Goal: Transaction & Acquisition: Book appointment/travel/reservation

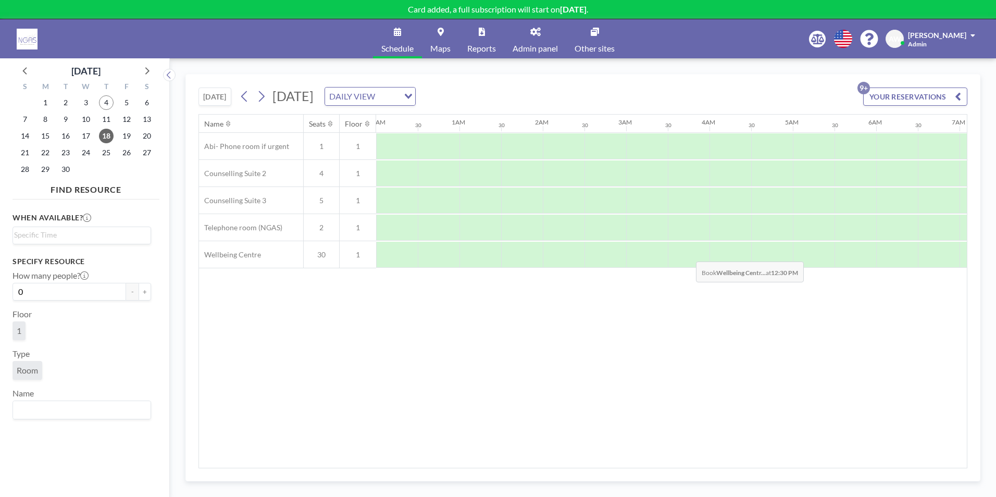
scroll to position [0, 769]
click at [702, 330] on div "Name Seats Floor 12AM 30 1AM 30 2AM 30 3AM 30 4AM 30 5AM 30 6AM 30 7AM 30 8AM 3…" at bounding box center [583, 291] width 768 height 353
click at [104, 104] on span "4" at bounding box center [106, 102] width 15 height 15
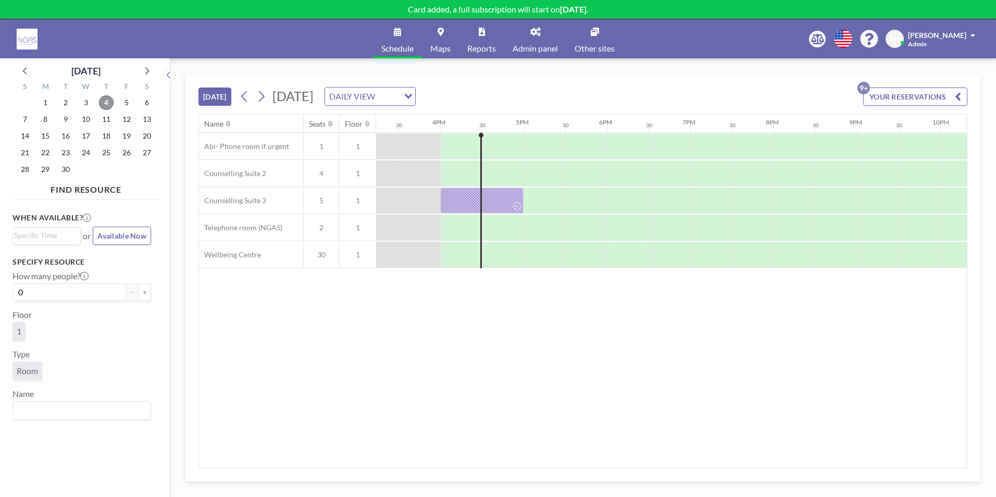
scroll to position [0, 1292]
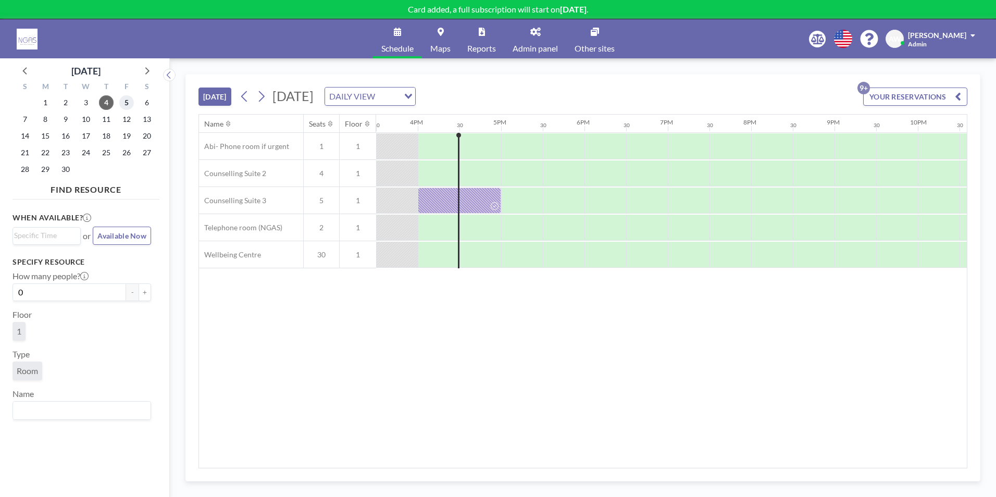
click at [126, 106] on span "5" at bounding box center [126, 102] width 15 height 15
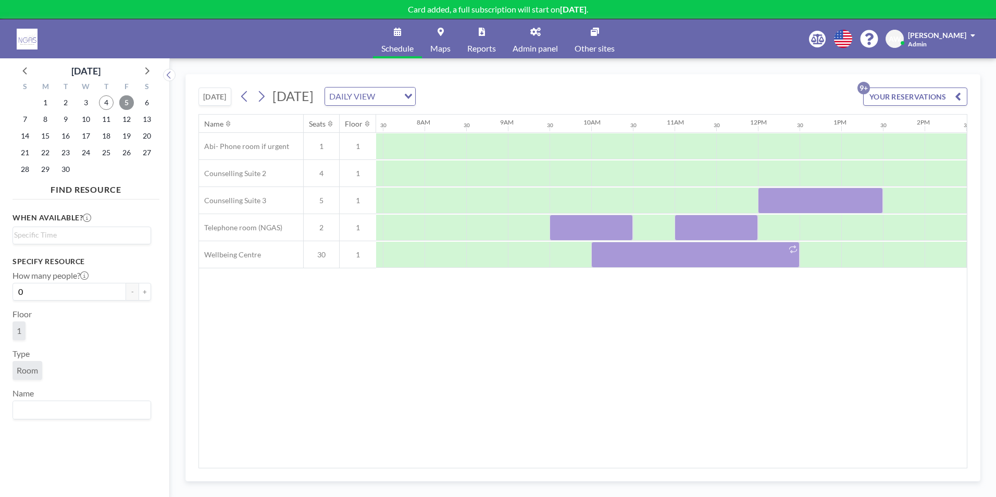
scroll to position [0, 625]
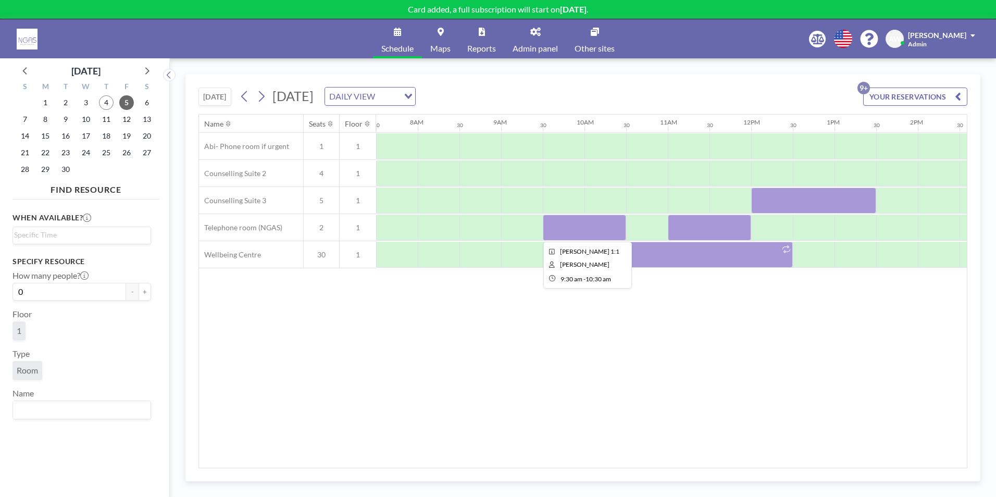
click at [589, 235] on div at bounding box center [584, 228] width 83 height 26
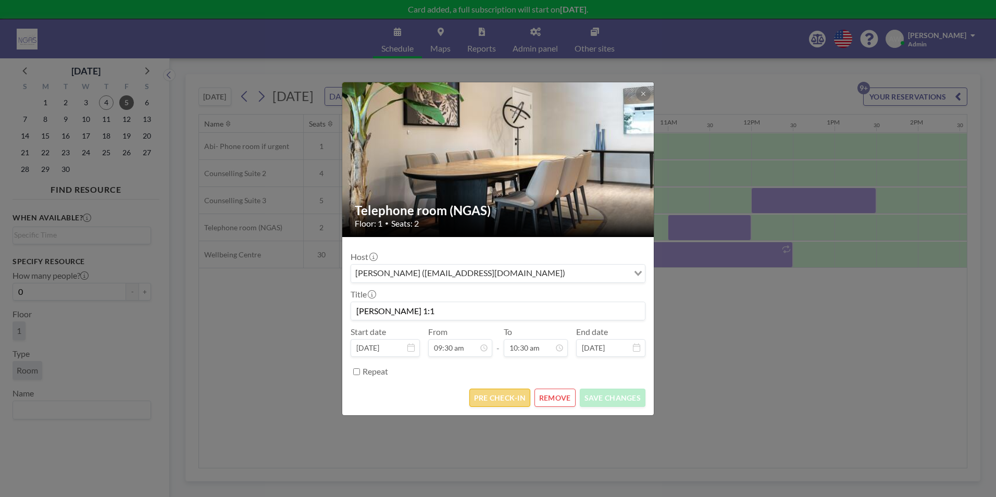
click at [514, 403] on button "PRE CHECK-IN" at bounding box center [499, 398] width 61 height 18
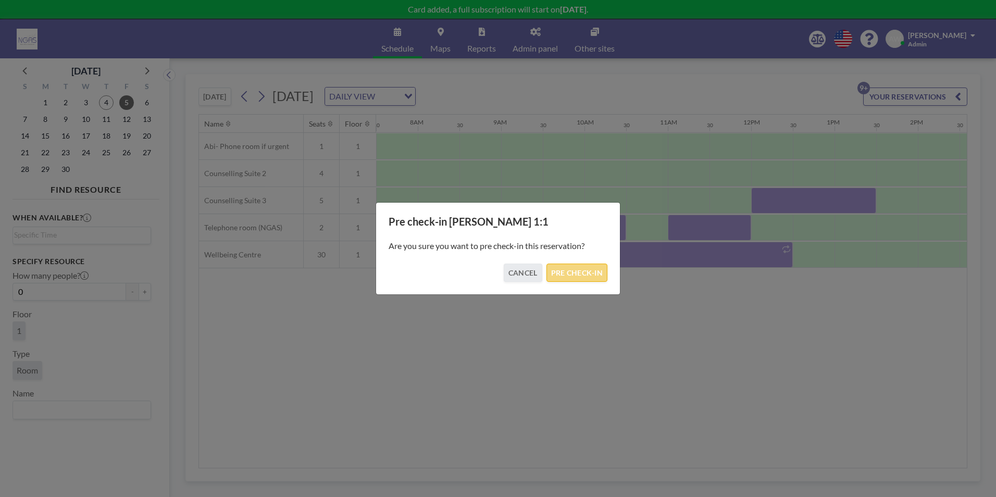
click at [578, 281] on button "PRE CHECK-IN" at bounding box center [577, 273] width 61 height 18
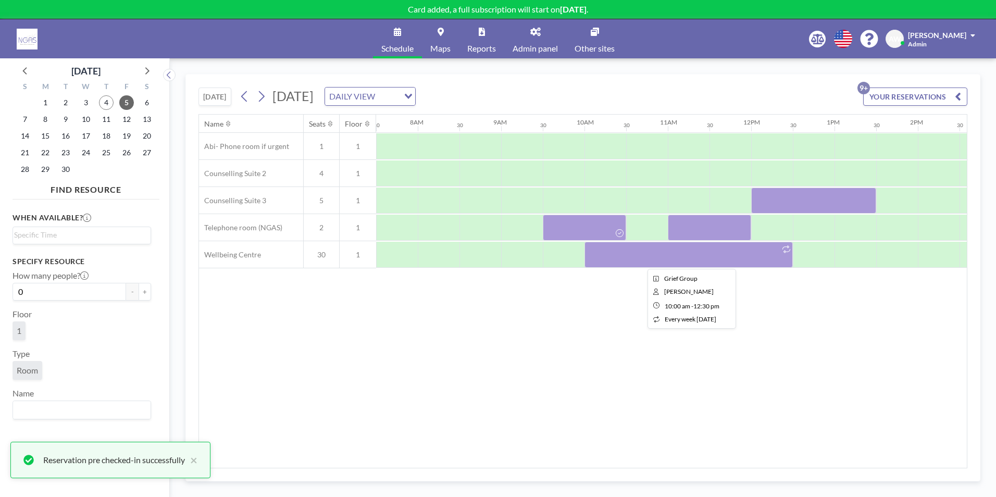
click at [704, 259] on div at bounding box center [689, 255] width 208 height 26
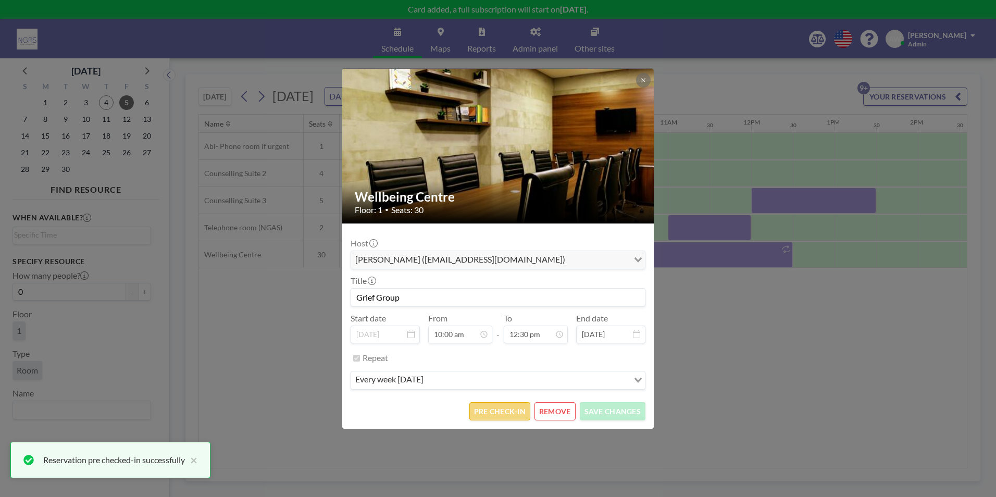
click at [483, 407] on button "PRE CHECK-IN" at bounding box center [499, 411] width 61 height 18
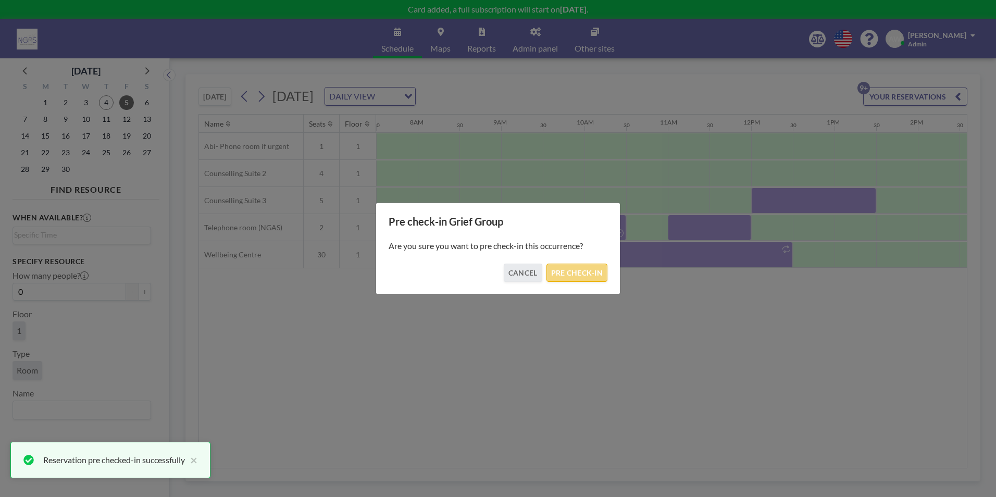
click at [577, 272] on button "PRE CHECK-IN" at bounding box center [577, 273] width 61 height 18
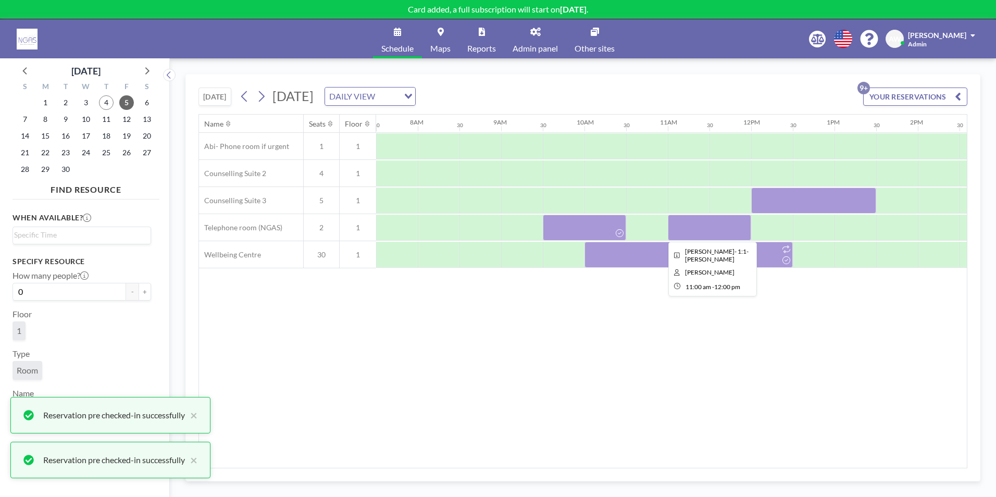
click at [726, 228] on div at bounding box center [709, 228] width 83 height 26
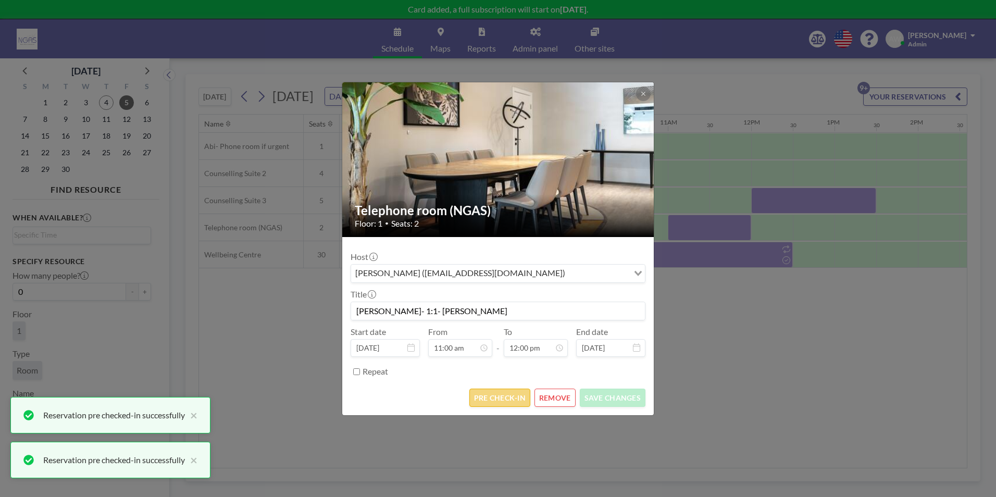
click at [505, 400] on button "PRE CHECK-IN" at bounding box center [499, 398] width 61 height 18
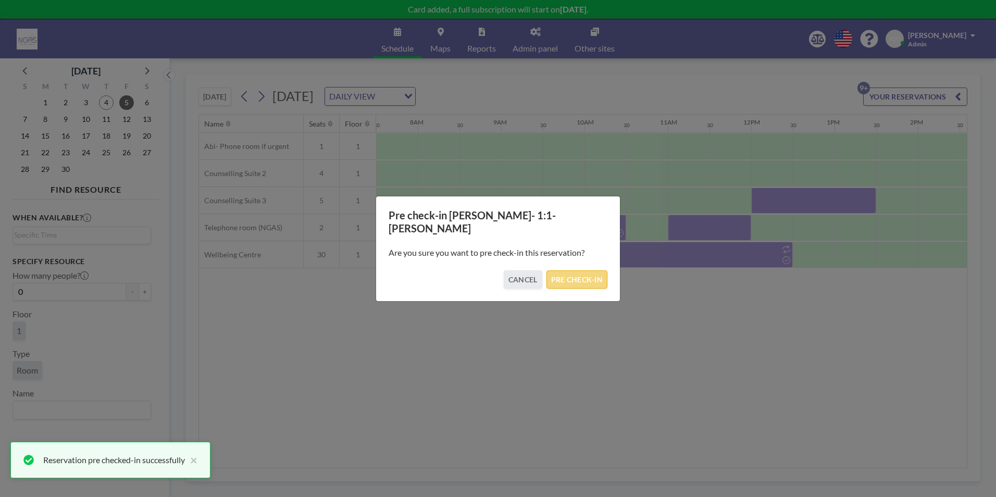
click at [562, 273] on button "PRE CHECK-IN" at bounding box center [577, 279] width 61 height 18
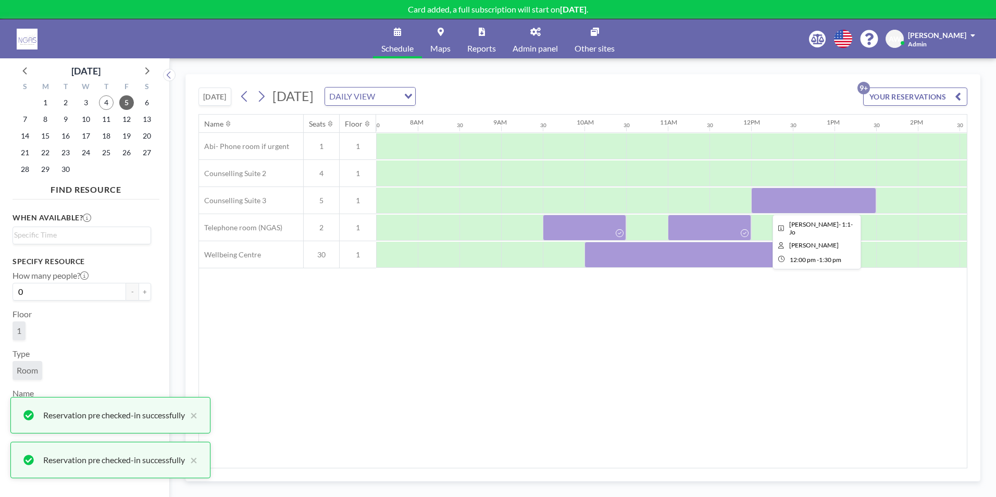
click at [840, 197] on div at bounding box center [813, 201] width 125 height 26
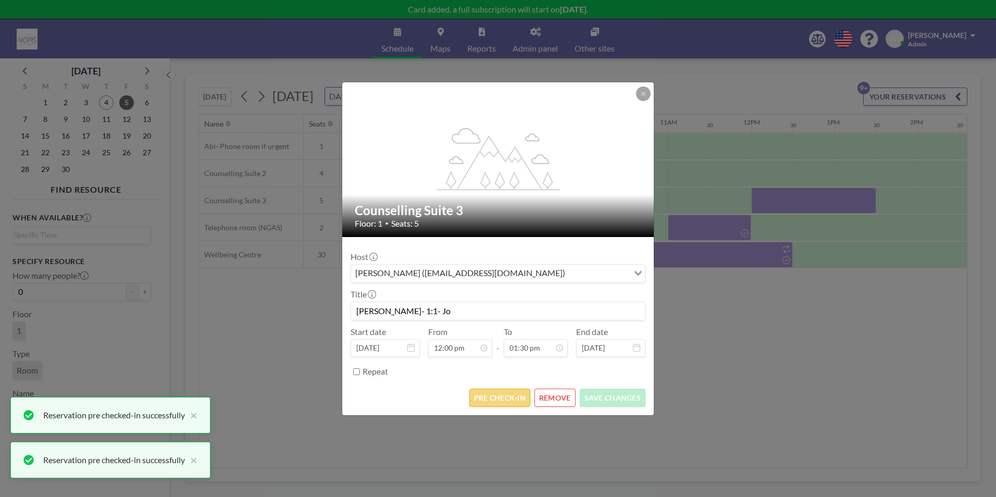
click at [490, 401] on button "PRE CHECK-IN" at bounding box center [499, 398] width 61 height 18
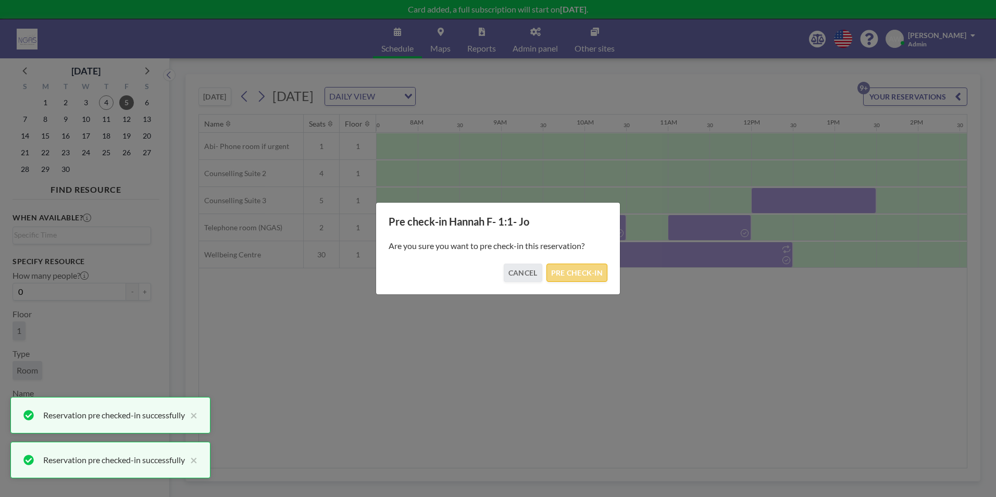
click at [564, 270] on button "PRE CHECK-IN" at bounding box center [577, 273] width 61 height 18
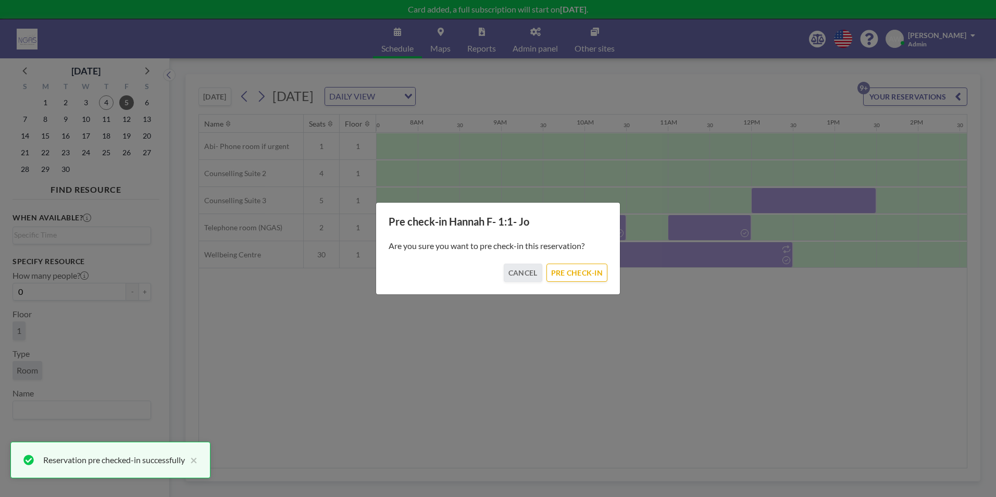
click at [717, 360] on div "Name Seats Floor 12AM 30 1AM 30 2AM 30 3AM 30 4AM 30 5AM 30 6AM 30 7AM 30 8AM 3…" at bounding box center [583, 291] width 768 height 353
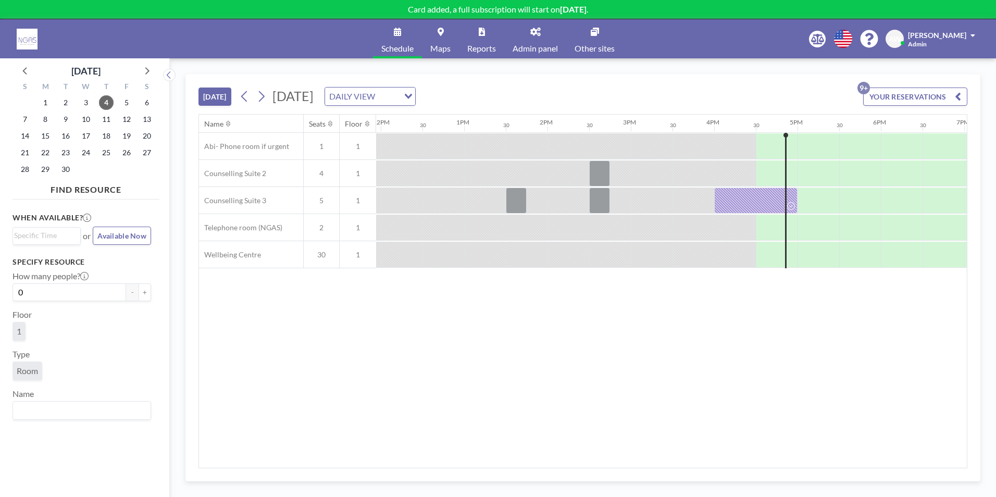
scroll to position [0, 979]
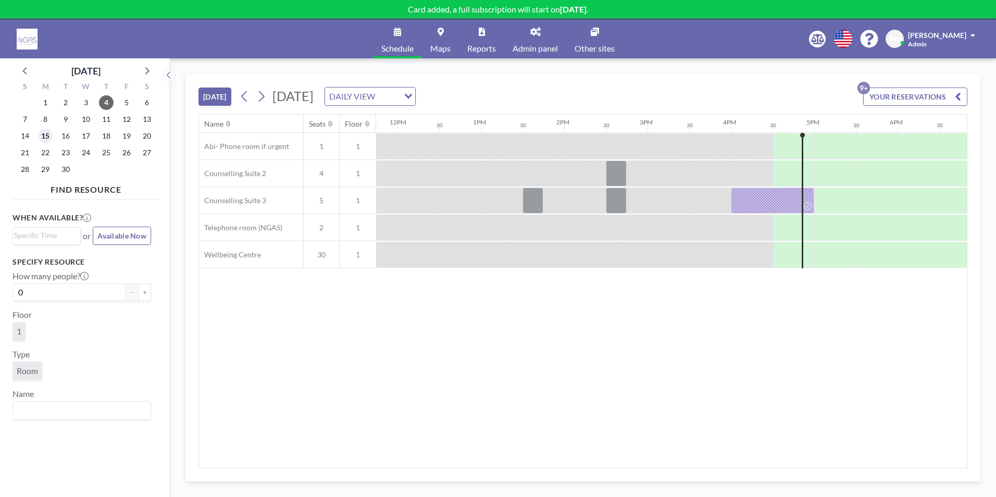
click at [46, 140] on span "15" at bounding box center [45, 136] width 15 height 15
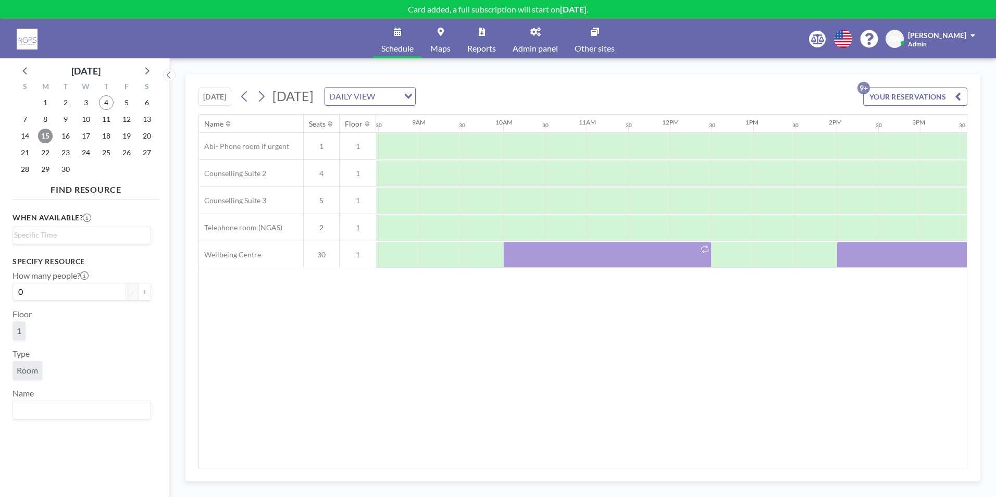
scroll to position [0, 698]
click at [101, 105] on span "4" at bounding box center [106, 102] width 15 height 15
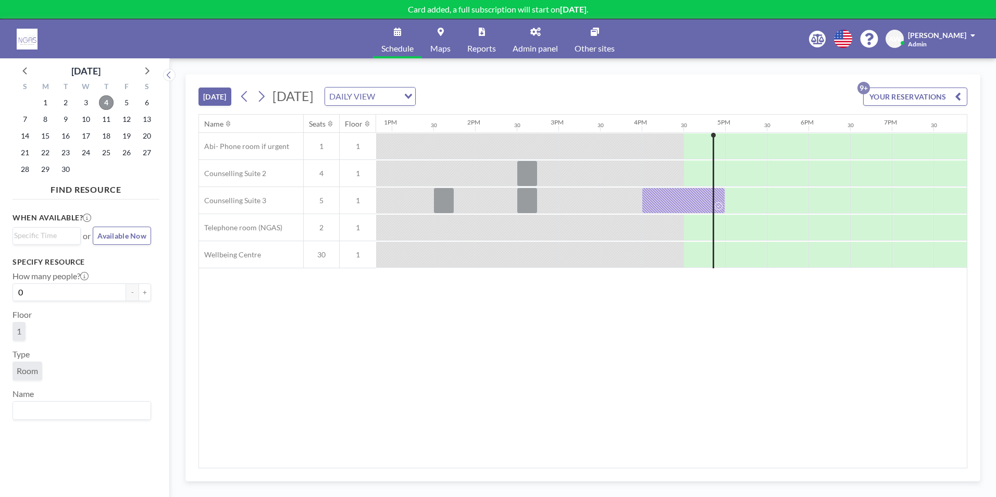
scroll to position [0, 1055]
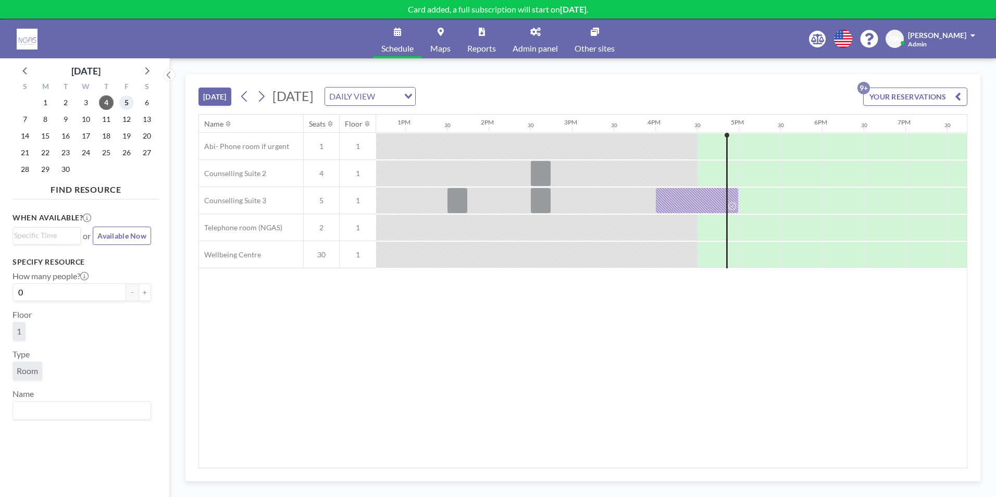
click at [127, 103] on span "5" at bounding box center [126, 102] width 15 height 15
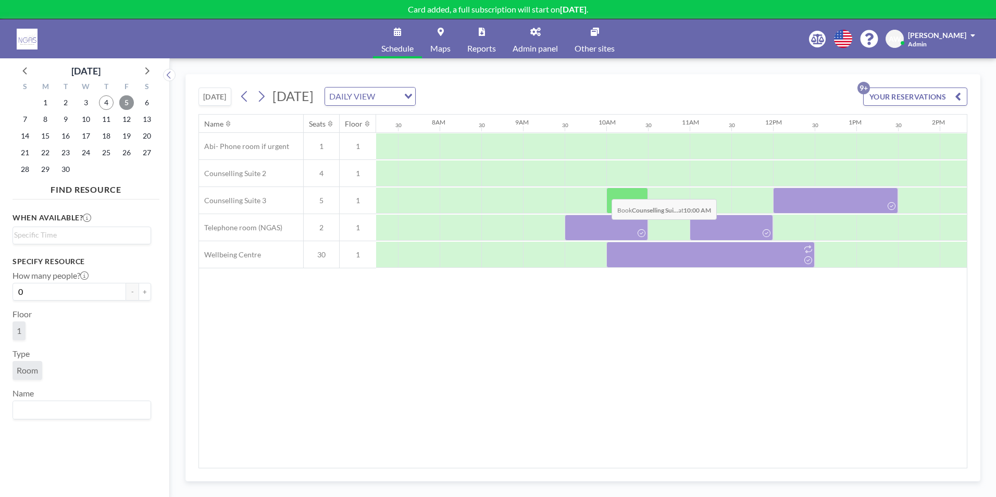
scroll to position [0, 625]
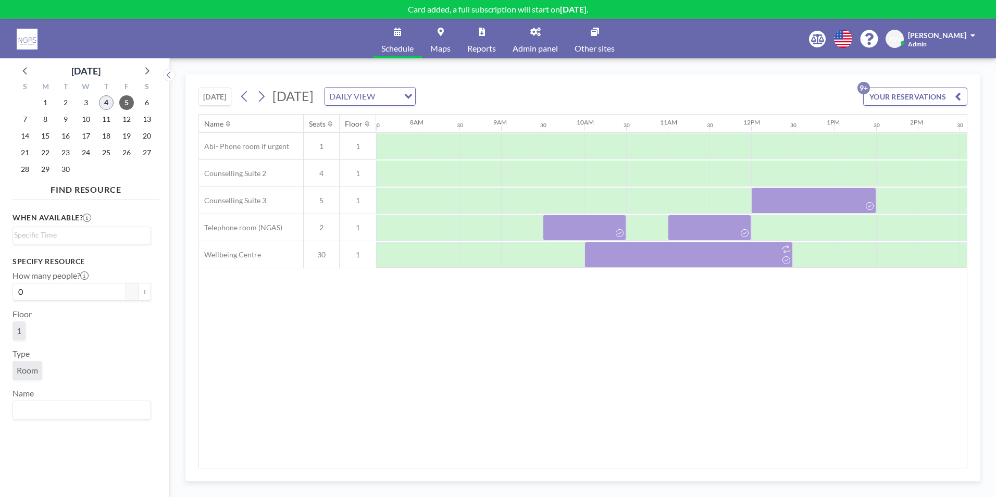
click at [102, 100] on span "4" at bounding box center [106, 102] width 15 height 15
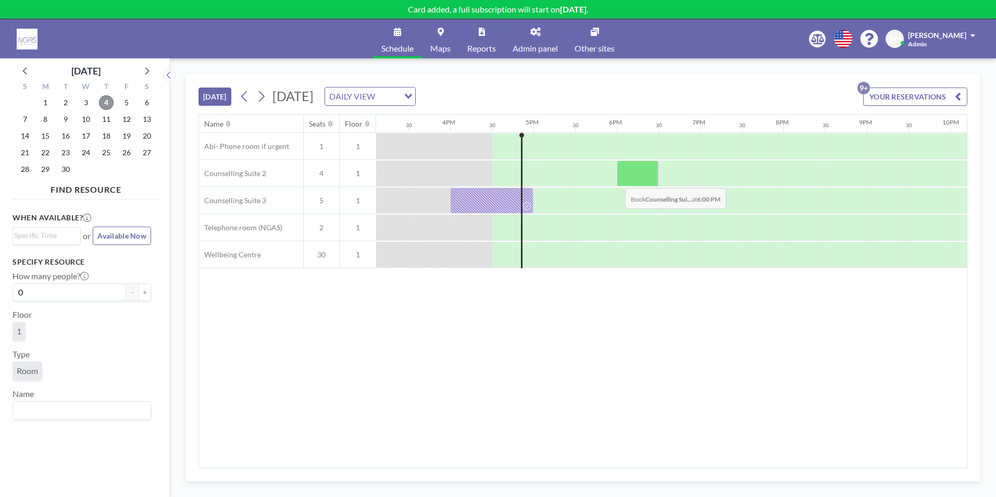
scroll to position [0, 1334]
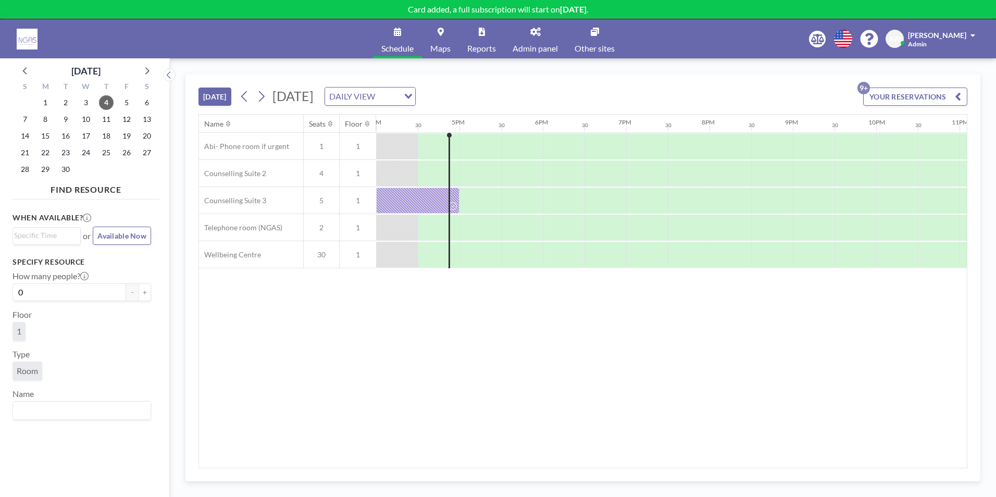
click at [412, 287] on div "Name Seats Floor 12AM 30 1AM 30 2AM 30 3AM 30 4AM 30 5AM 30 6AM 30 7AM 30 8AM 3…" at bounding box center [583, 291] width 768 height 353
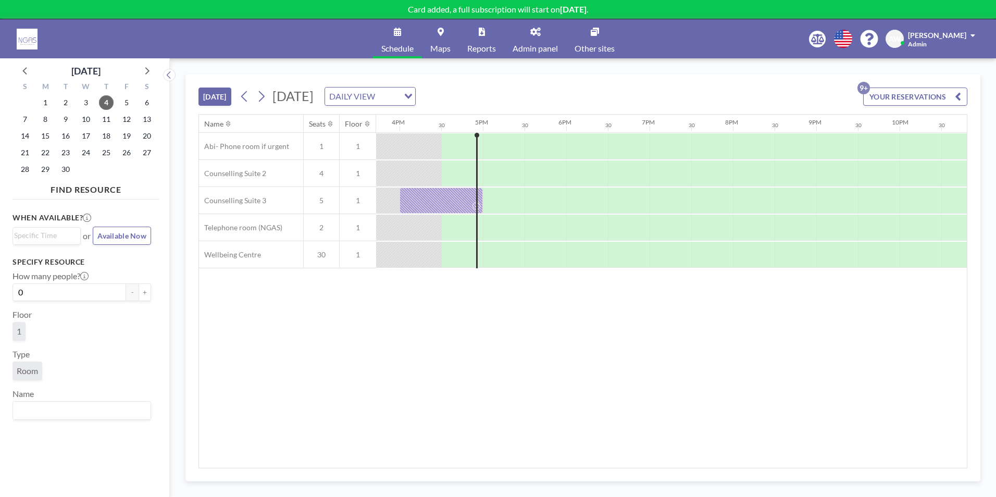
scroll to position [0, 1334]
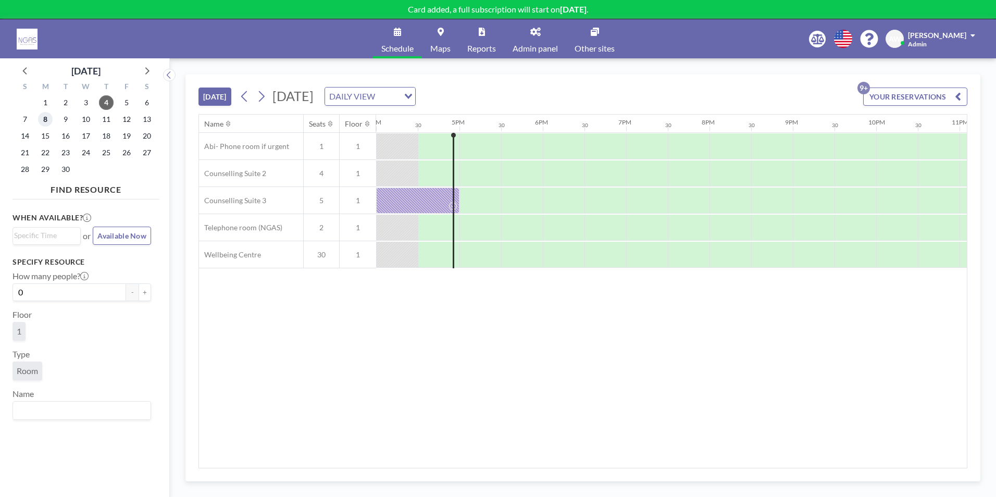
click at [45, 121] on span "8" at bounding box center [45, 119] width 15 height 15
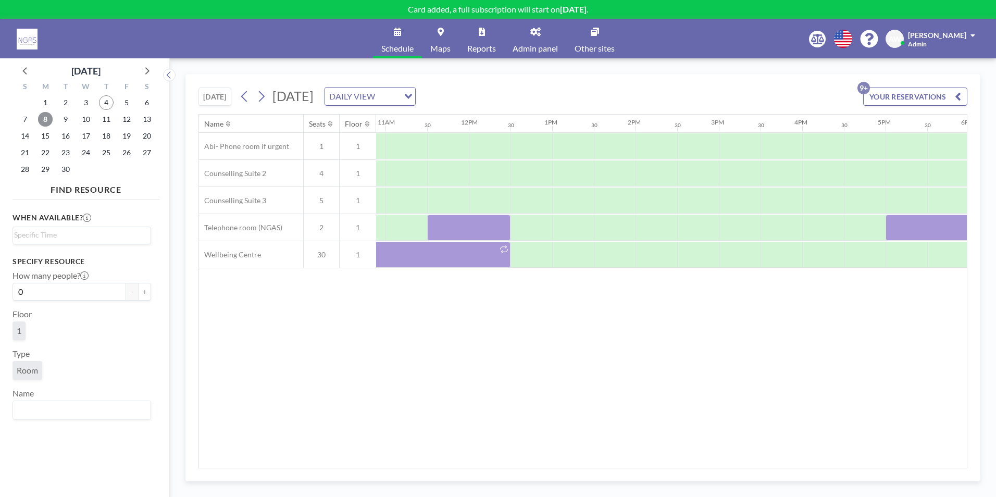
scroll to position [0, 918]
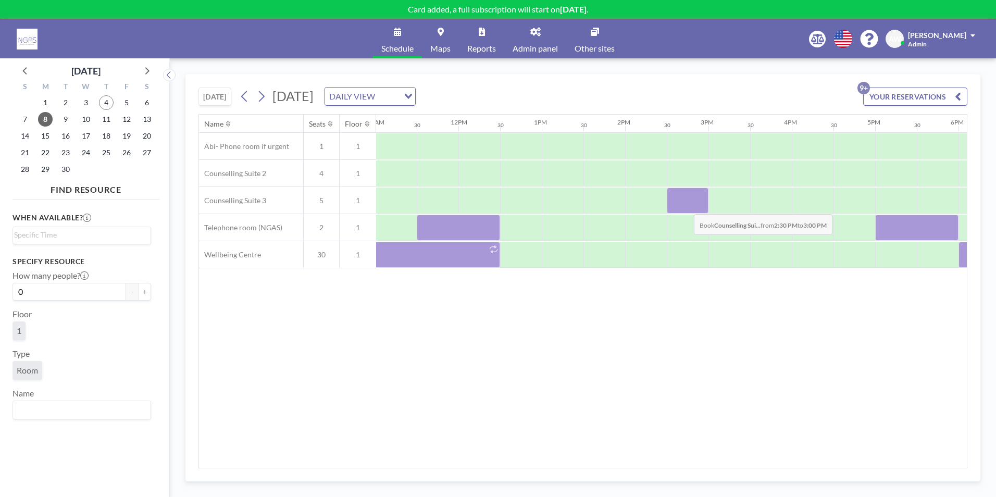
click at [686, 206] on div at bounding box center [688, 201] width 42 height 26
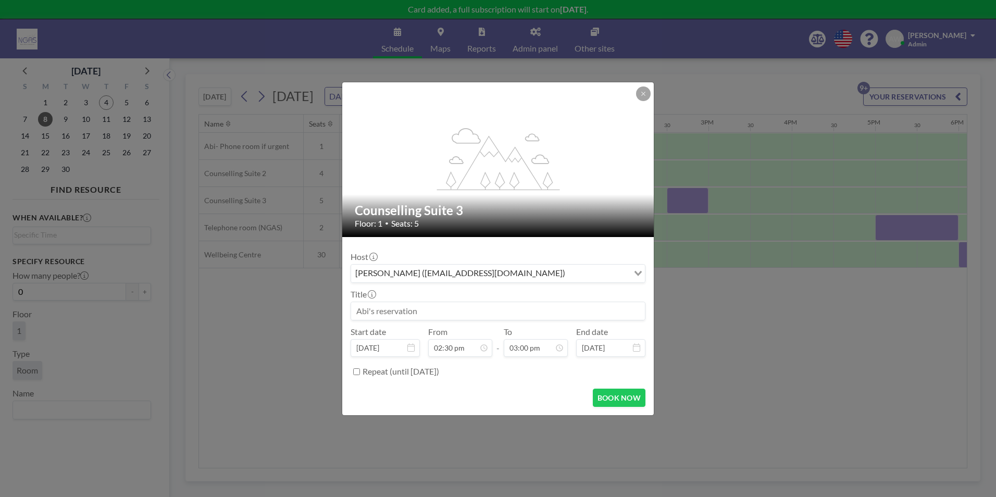
click at [452, 313] on input at bounding box center [498, 311] width 294 height 18
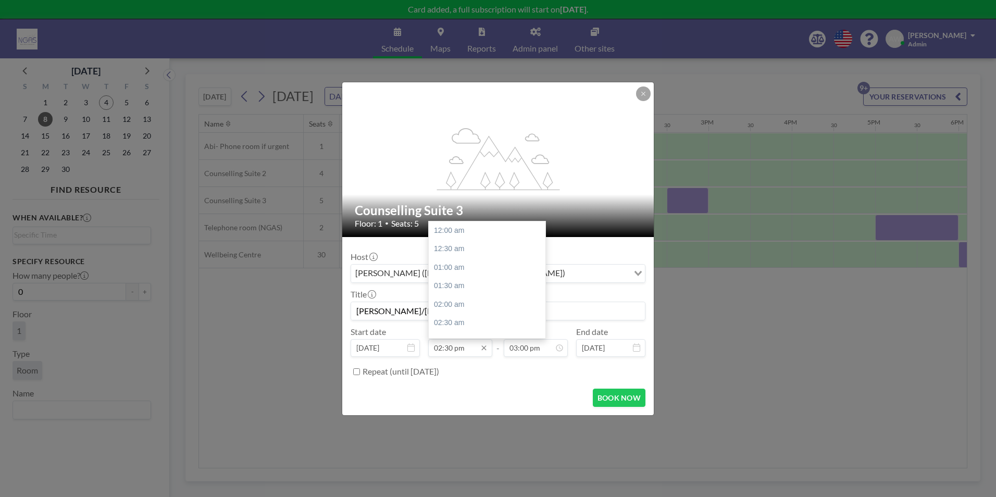
scroll to position [538, 0]
type input "[PERSON_NAME]/[PERSON_NAME] 1:1"
click at [483, 233] on div "02:30 pm" at bounding box center [490, 230] width 122 height 19
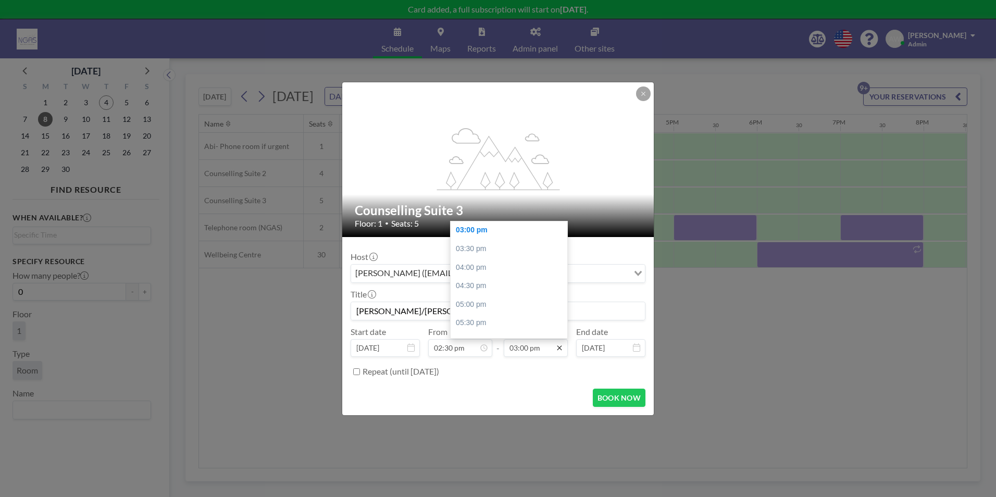
scroll to position [0, 1167]
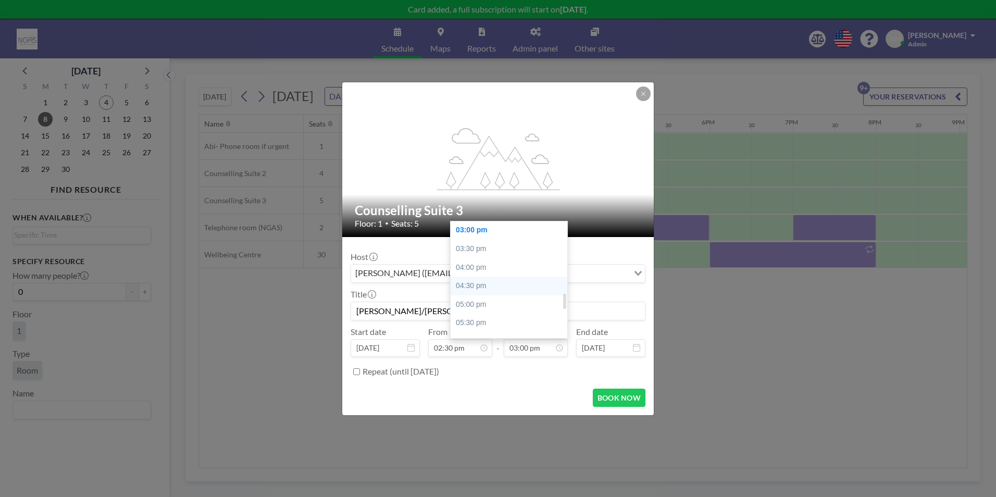
click at [520, 291] on div "04:30 pm" at bounding box center [512, 286] width 122 height 19
type input "04:30 pm"
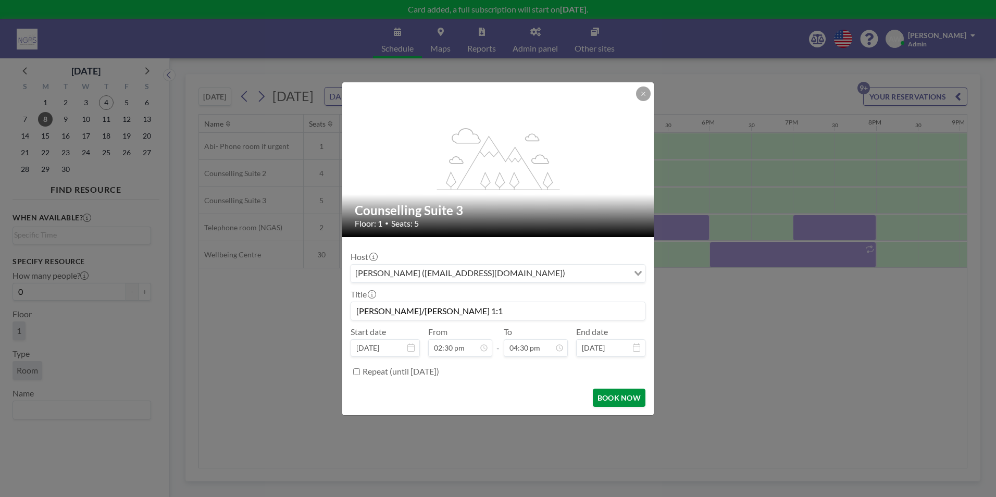
click at [624, 400] on button "BOOK NOW" at bounding box center [619, 398] width 53 height 18
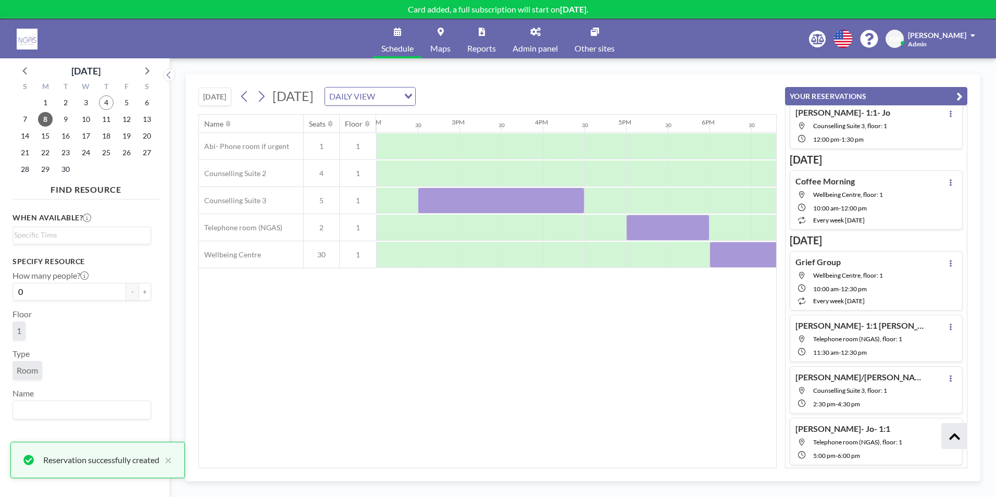
scroll to position [258, 0]
click at [662, 341] on div "Name Seats Floor 12AM 30 1AM 30 2AM 30 3AM 30 4AM 30 5AM 30 6AM 30 7AM 30 8AM 3…" at bounding box center [487, 291] width 577 height 353
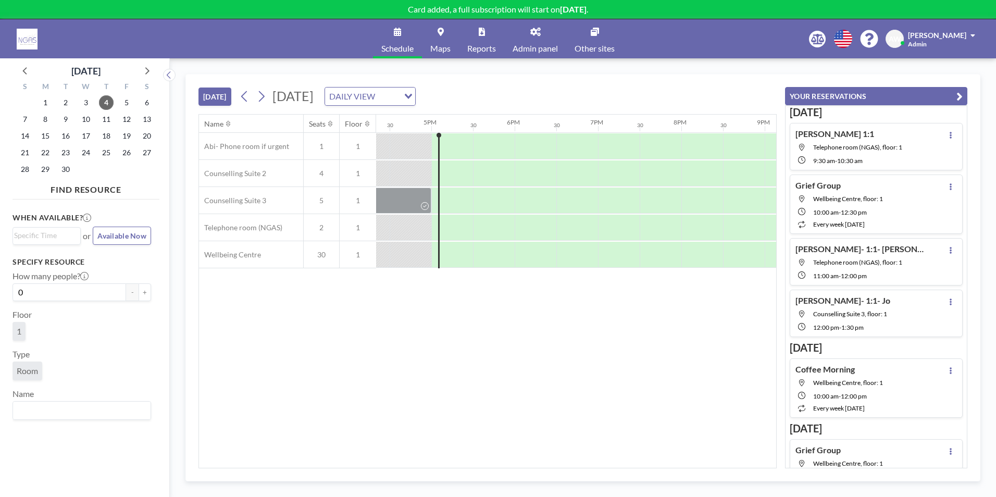
scroll to position [0, 1376]
click at [48, 123] on span "8" at bounding box center [45, 119] width 15 height 15
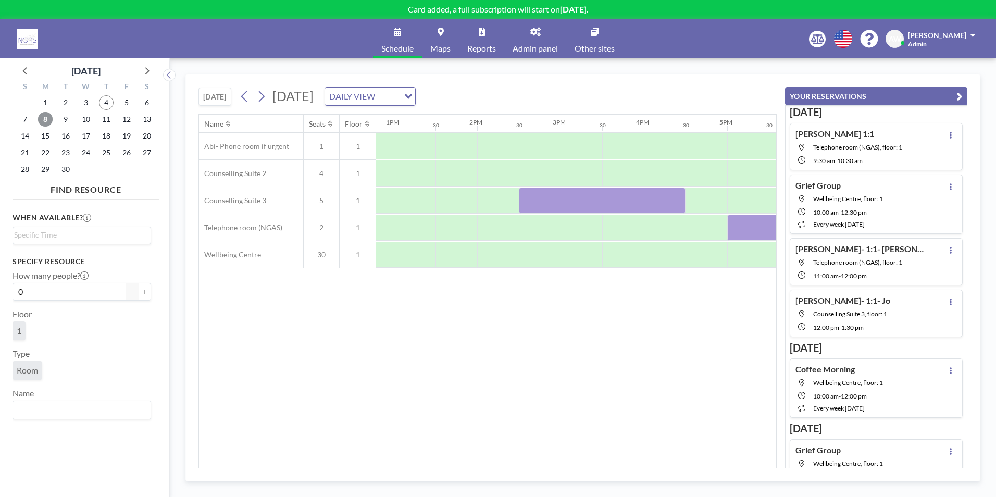
scroll to position [0, 1046]
click at [61, 126] on span "9" at bounding box center [65, 119] width 15 height 15
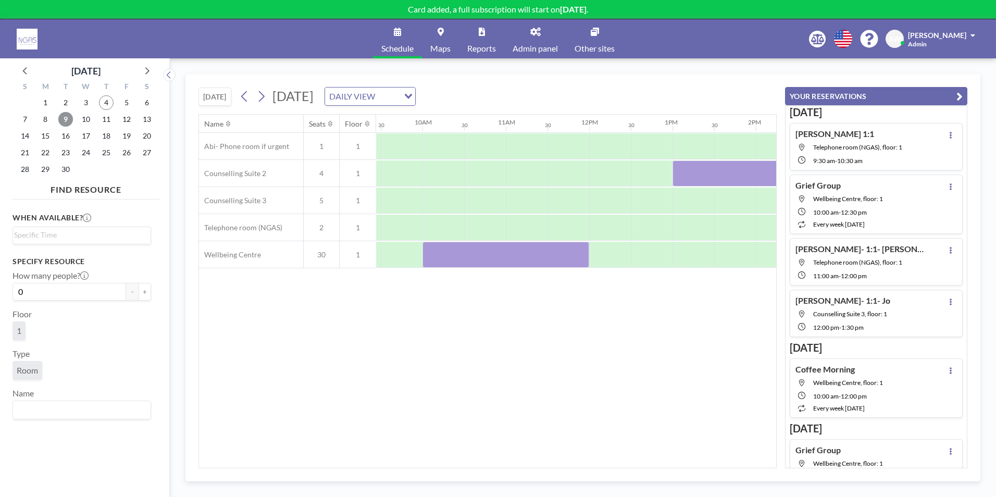
scroll to position [0, 933]
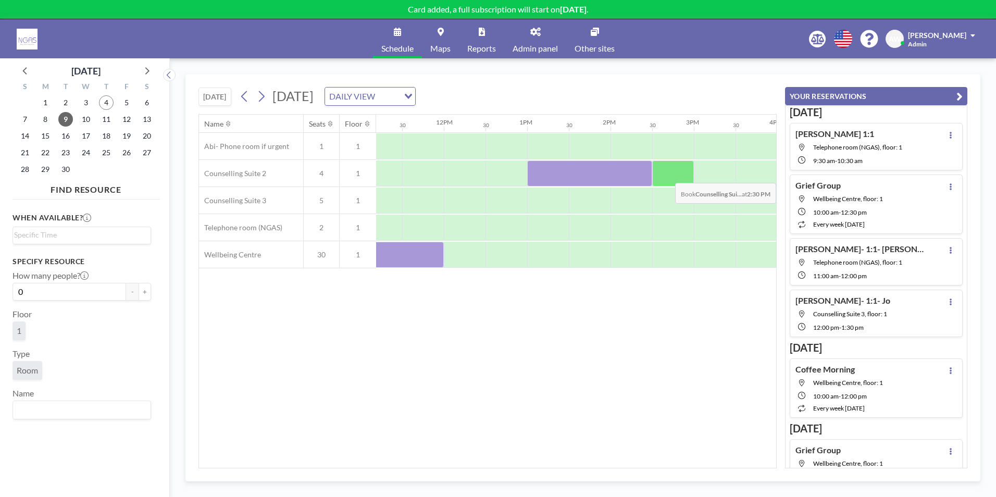
click at [671, 175] on div at bounding box center [673, 173] width 42 height 26
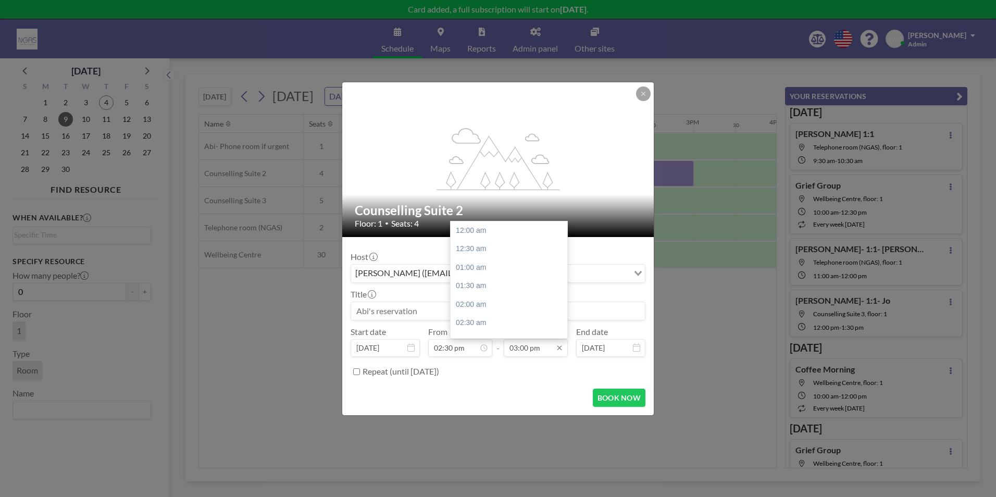
scroll to position [556, 0]
click at [539, 352] on input "03:00 pm" at bounding box center [536, 348] width 64 height 18
click at [499, 248] on div "03:30 pm" at bounding box center [512, 249] width 122 height 19
type input "03:30 pm"
click at [443, 308] on input at bounding box center [498, 311] width 294 height 18
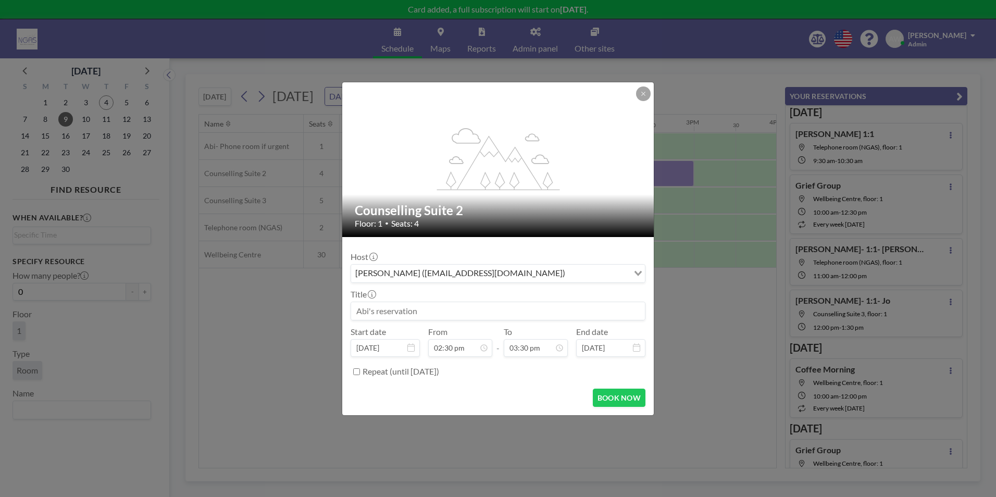
scroll to position [575, 0]
click at [549, 363] on div "Repeat (until [DATE])" at bounding box center [504, 371] width 283 height 17
click at [544, 355] on input "03:30 pm" at bounding box center [536, 348] width 64 height 18
click at [492, 234] on div "03:30 pm" at bounding box center [512, 230] width 122 height 19
click at [411, 304] on input at bounding box center [498, 311] width 294 height 18
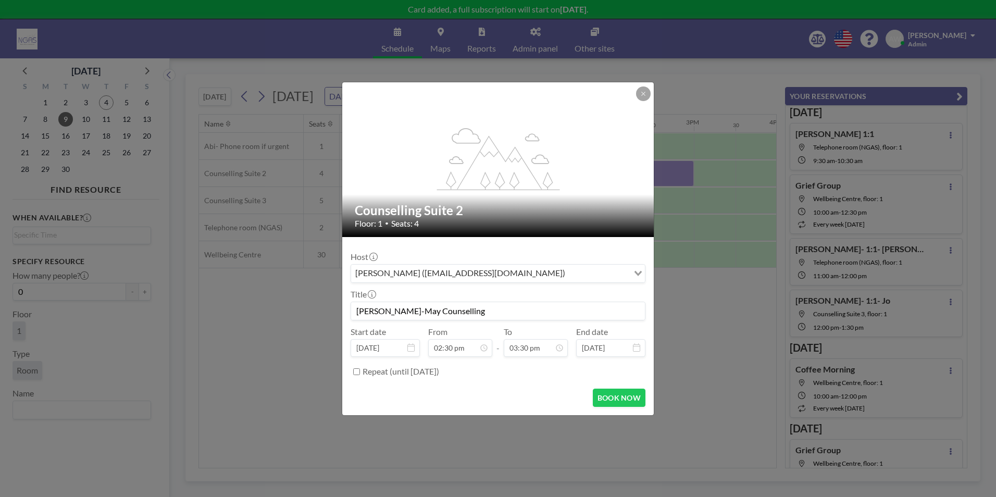
scroll to position [538, 0]
type input "[PERSON_NAME]-May Counselling"
click at [622, 391] on button "BOOK NOW" at bounding box center [619, 398] width 53 height 18
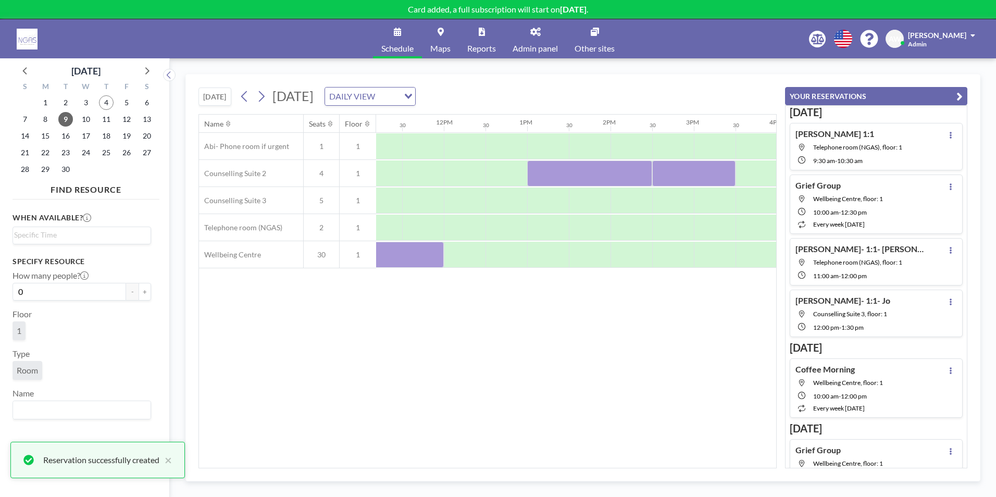
scroll to position [0, 1046]
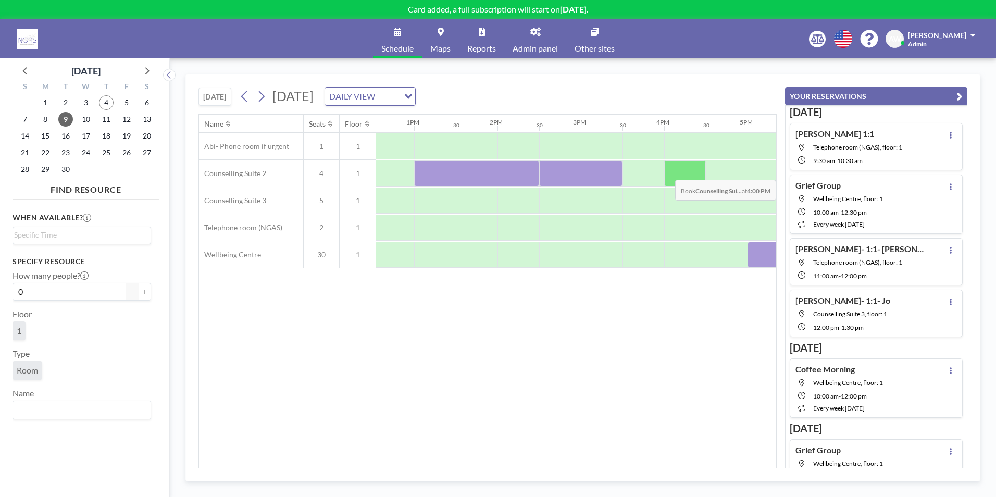
click at [675, 172] on div at bounding box center [685, 173] width 42 height 26
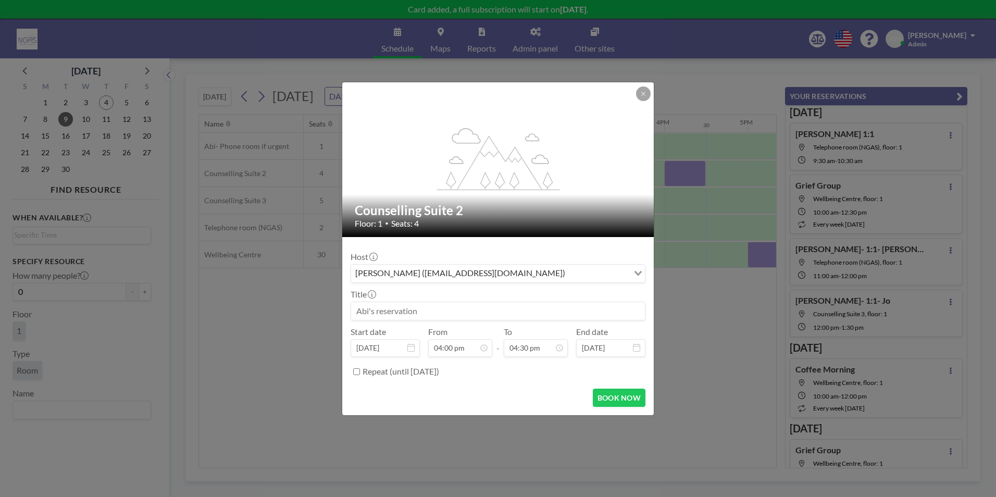
click at [446, 312] on input at bounding box center [498, 311] width 294 height 18
click at [523, 344] on input "04:30 pm" at bounding box center [536, 348] width 64 height 18
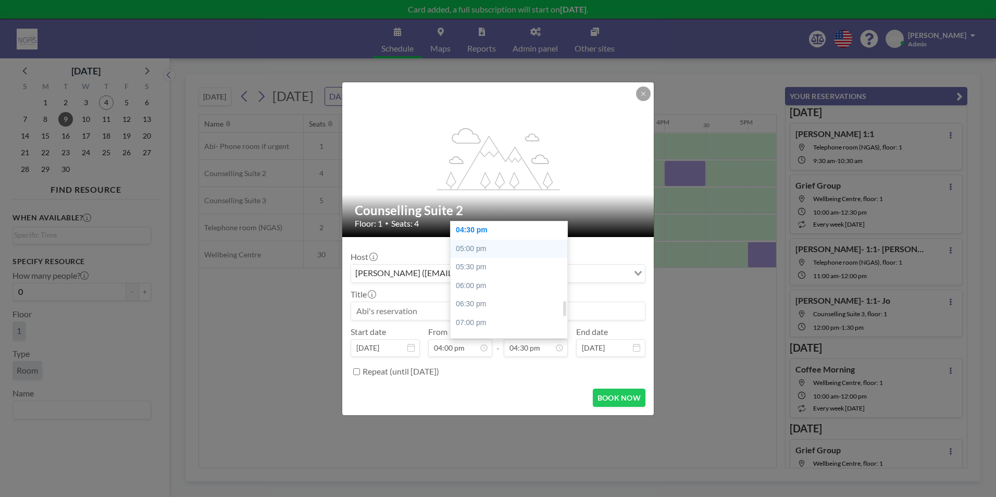
click at [466, 249] on div "05:00 pm" at bounding box center [512, 249] width 122 height 19
type input "05:00 pm"
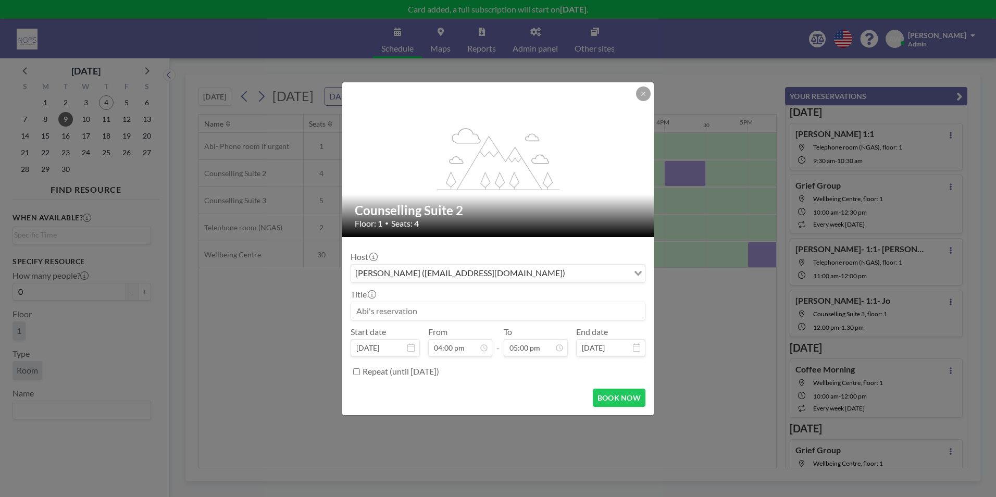
click at [426, 306] on input at bounding box center [498, 311] width 294 height 18
type input "H"
click at [640, 98] on button at bounding box center [643, 93] width 15 height 15
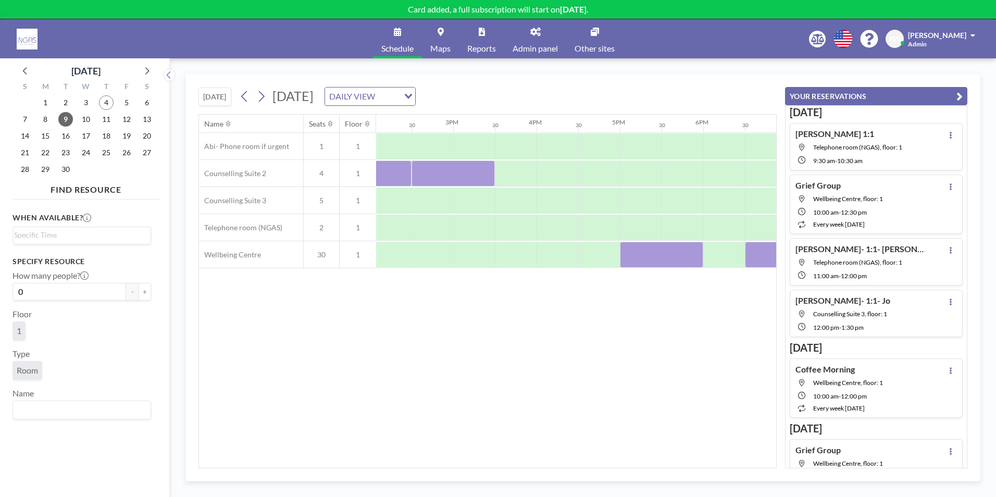
scroll to position [0, 1192]
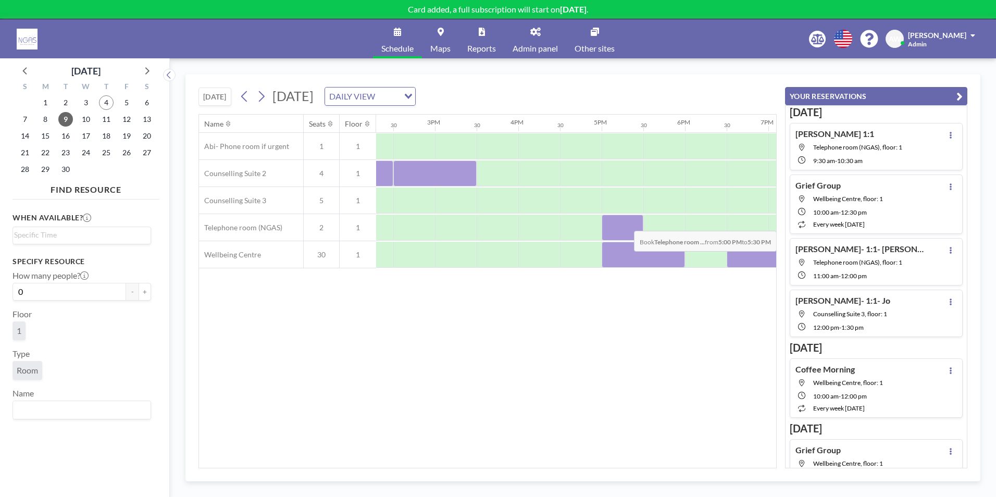
click at [626, 223] on div at bounding box center [623, 228] width 42 height 26
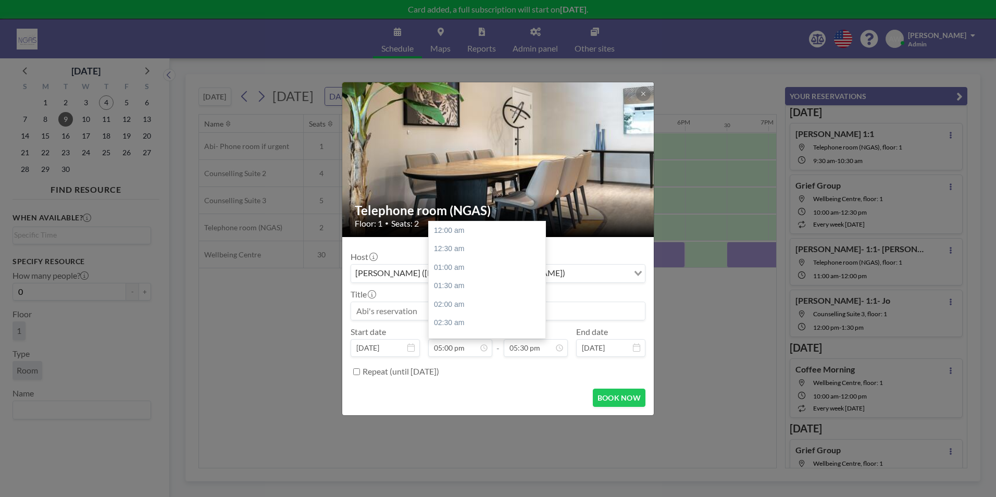
scroll to position [630, 0]
click at [647, 90] on button at bounding box center [643, 93] width 15 height 15
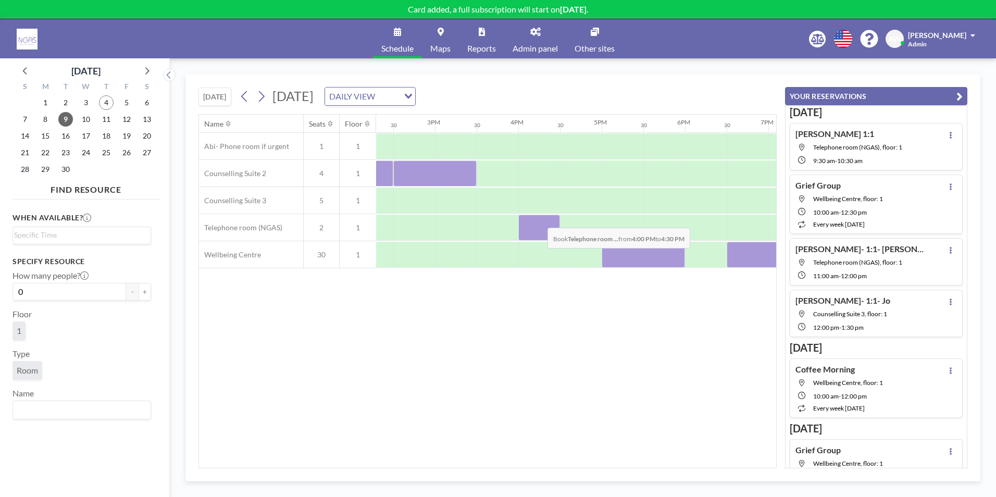
click at [539, 220] on div at bounding box center [539, 228] width 42 height 26
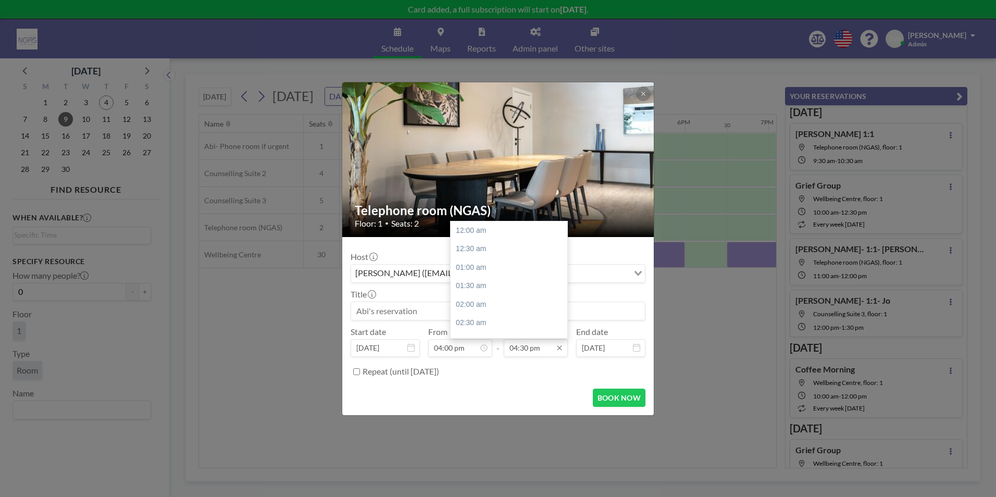
click at [521, 346] on input "04:30 pm" at bounding box center [536, 348] width 64 height 18
click at [488, 255] on div "05:00 pm" at bounding box center [512, 249] width 122 height 19
type input "05:00 pm"
click at [450, 307] on input at bounding box center [498, 311] width 294 height 18
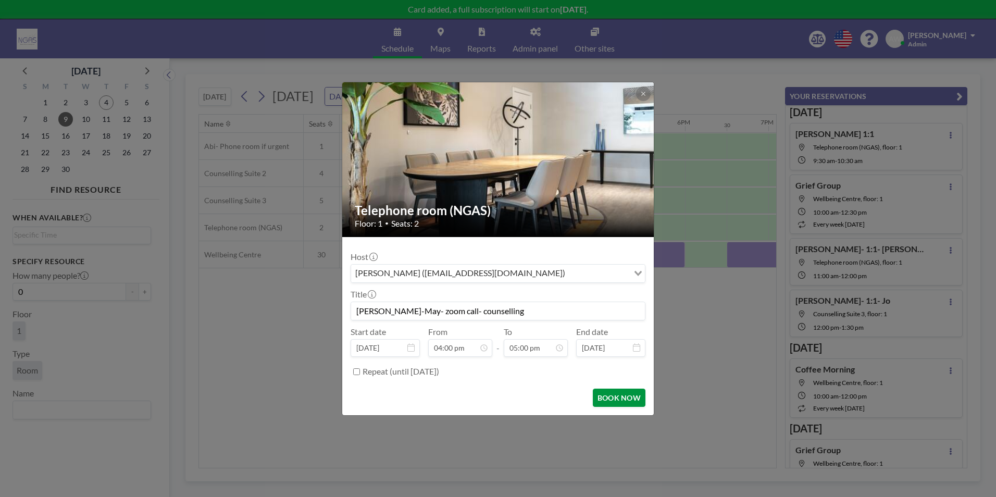
type input "[PERSON_NAME]-May- zoom call- counselling"
click at [626, 399] on button "BOOK NOW" at bounding box center [619, 398] width 53 height 18
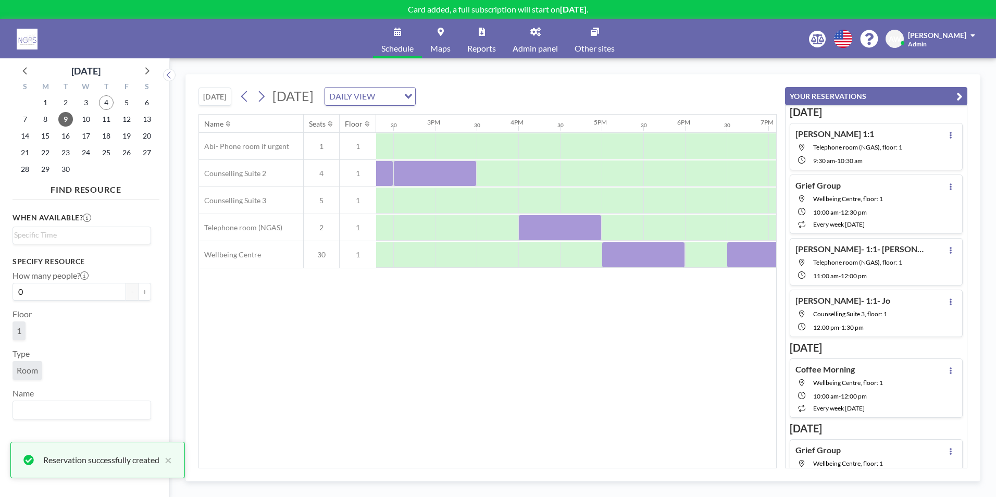
scroll to position [0, 1176]
click at [88, 123] on span "10" at bounding box center [86, 119] width 15 height 15
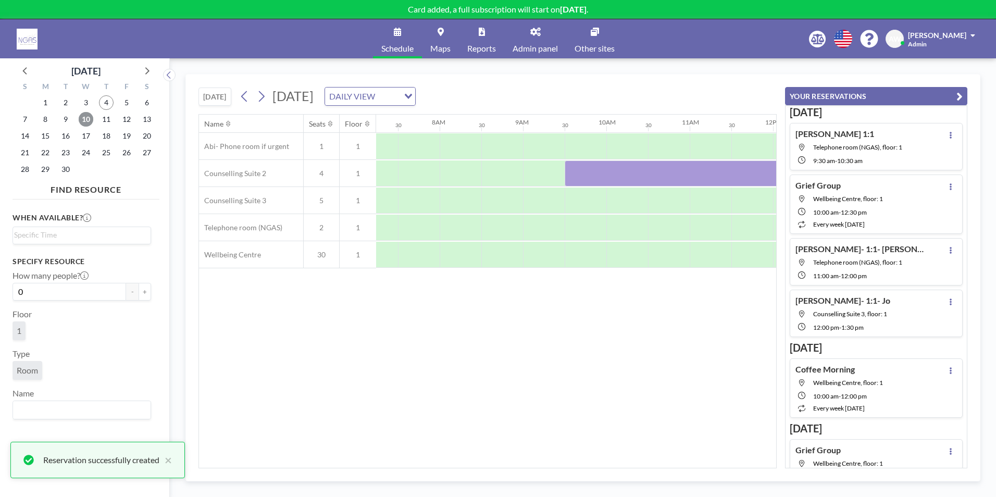
scroll to position [0, 625]
click at [474, 462] on div "Name Seats Floor 12AM 30 1AM 30 2AM 30 3AM 30 4AM 30 5AM 30 6AM 30 7AM 30 8AM 3…" at bounding box center [487, 291] width 577 height 353
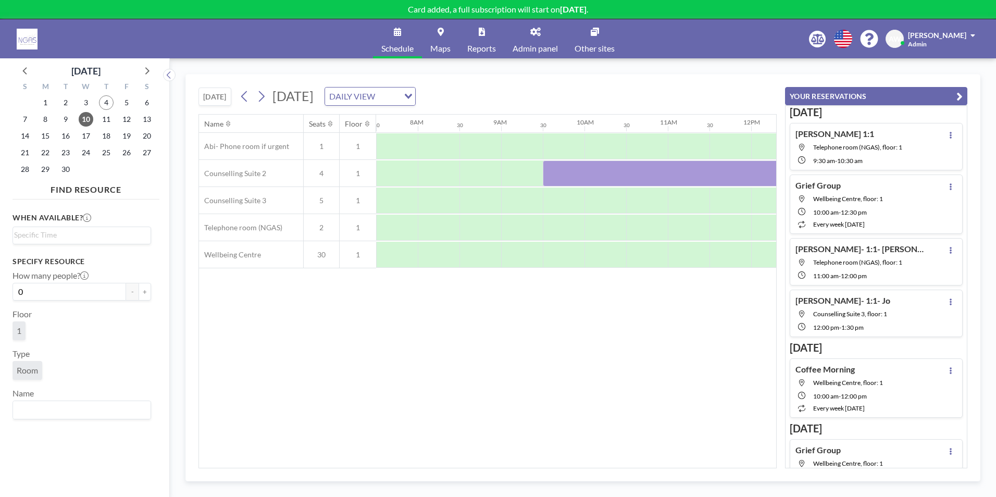
drag, startPoint x: 472, startPoint y: 472, endPoint x: 496, endPoint y: 470, distance: 23.5
click at [496, 470] on div "[DATE] [DATE] DAILY VIEW Loading... Name Seats Floor 12AM 30 1AM 30 2AM 30 3AM …" at bounding box center [582, 277] width 795 height 407
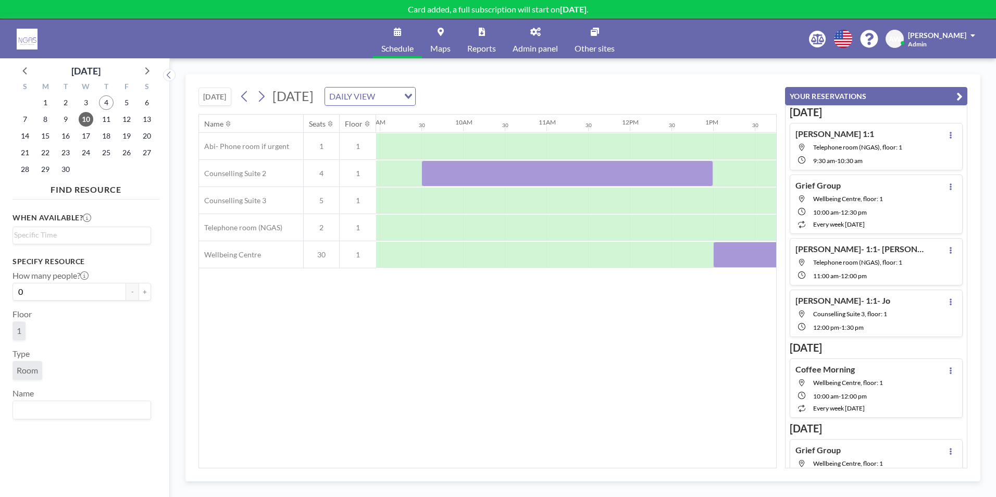
scroll to position [0, 735]
click at [533, 470] on div "[DATE] [DATE] DAILY VIEW Loading... Name Seats Floor 12AM 30 1AM 30 2AM 30 3AM …" at bounding box center [582, 277] width 795 height 407
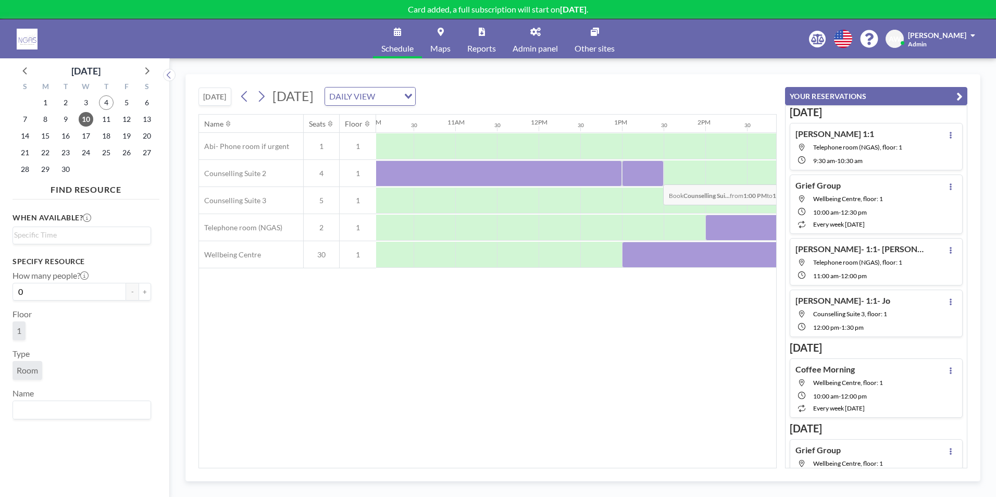
click at [655, 177] on div at bounding box center [643, 173] width 42 height 26
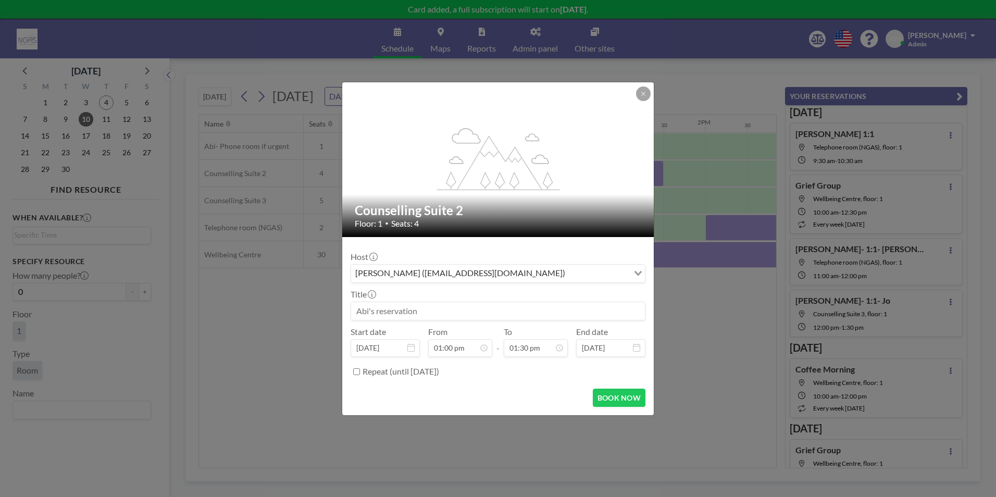
click at [432, 313] on input at bounding box center [498, 311] width 294 height 18
type input "1:15"
click at [641, 98] on button at bounding box center [643, 93] width 15 height 15
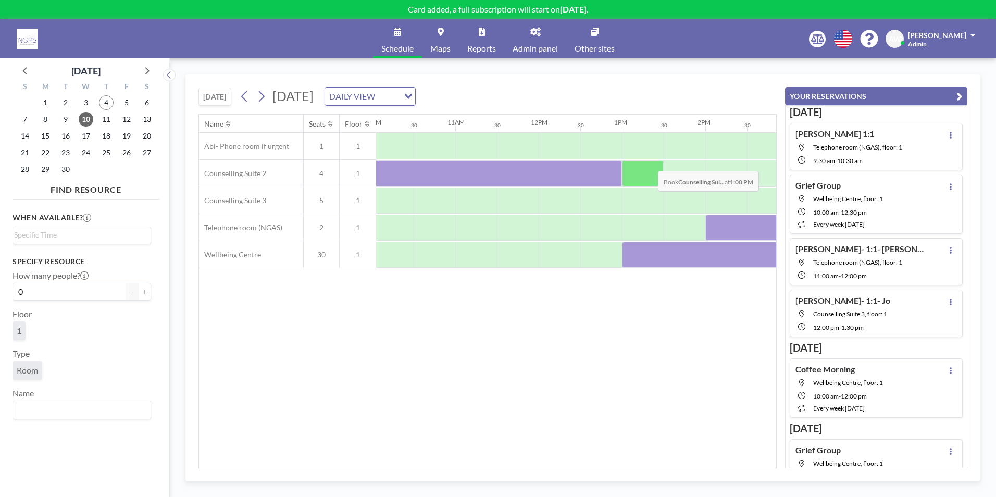
click at [647, 169] on div at bounding box center [643, 173] width 42 height 26
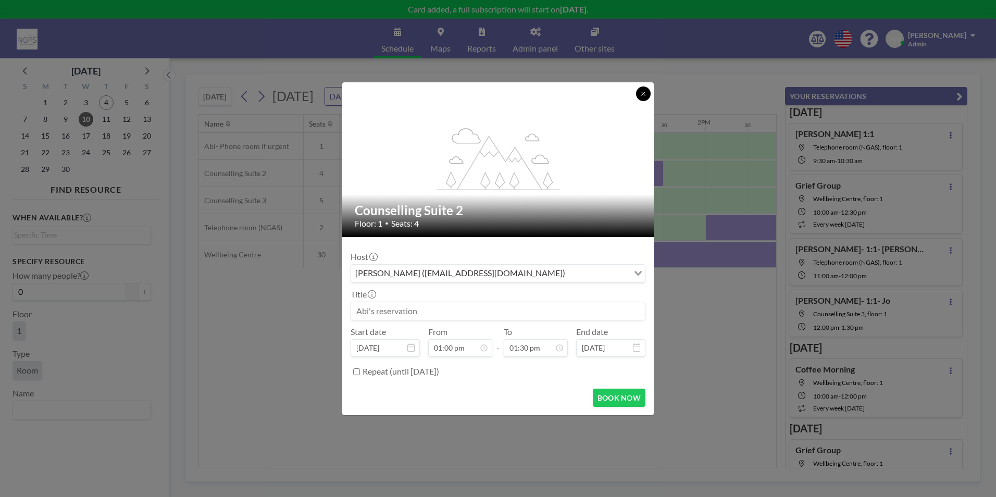
click at [646, 93] on icon at bounding box center [643, 94] width 6 height 6
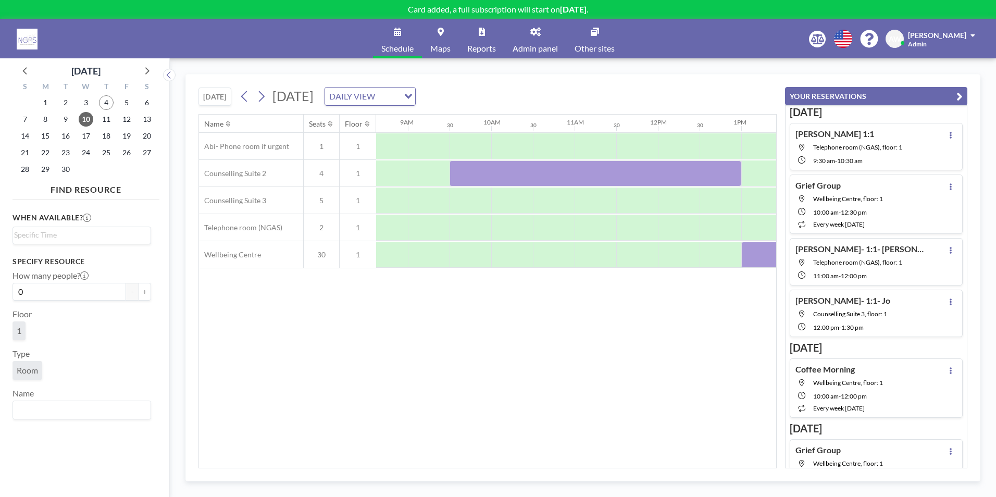
scroll to position [0, 714]
click at [538, 177] on div at bounding box center [600, 173] width 292 height 26
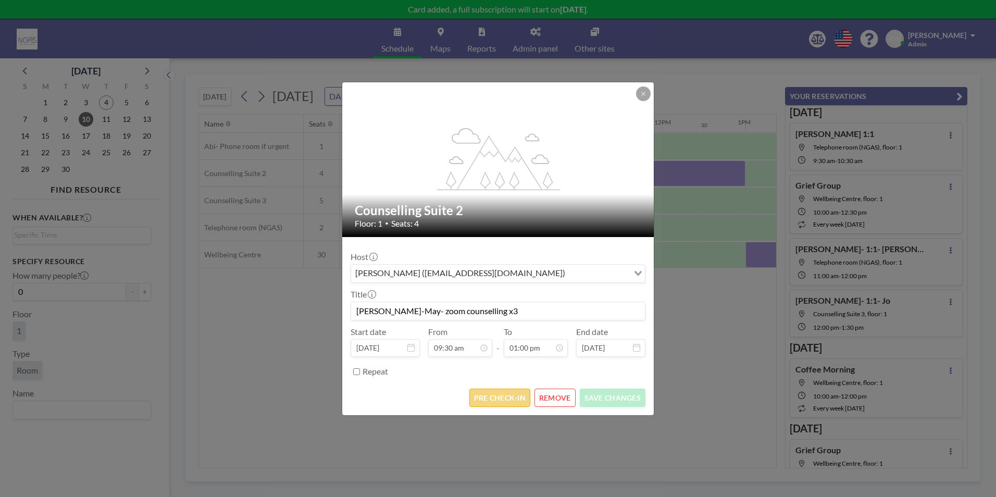
scroll to position [482, 0]
click at [552, 397] on button "REMOVE" at bounding box center [555, 398] width 41 height 18
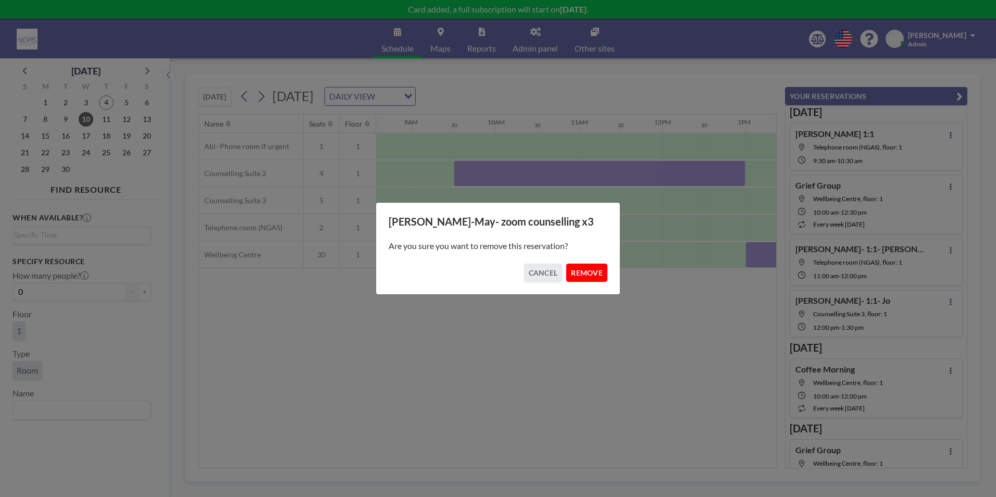
click at [592, 276] on button "REMOVE" at bounding box center [586, 273] width 41 height 18
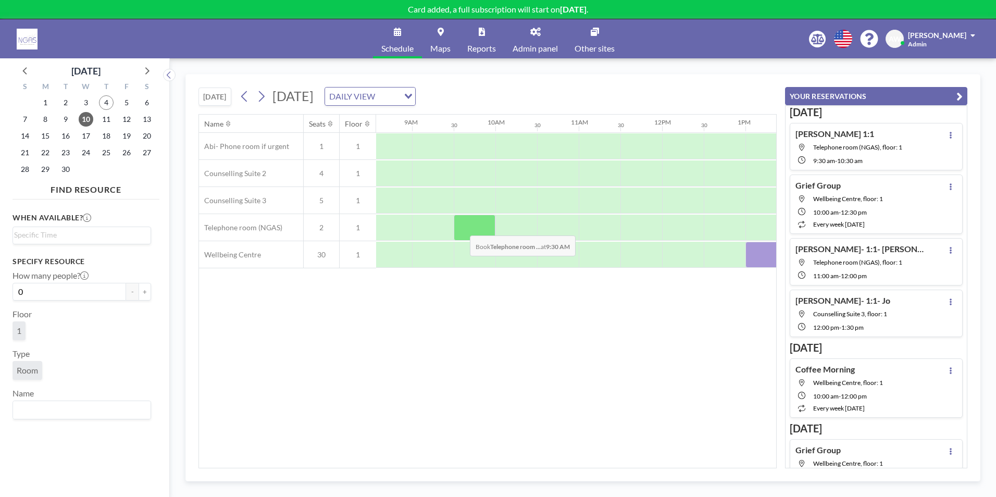
click at [462, 228] on div at bounding box center [475, 228] width 42 height 26
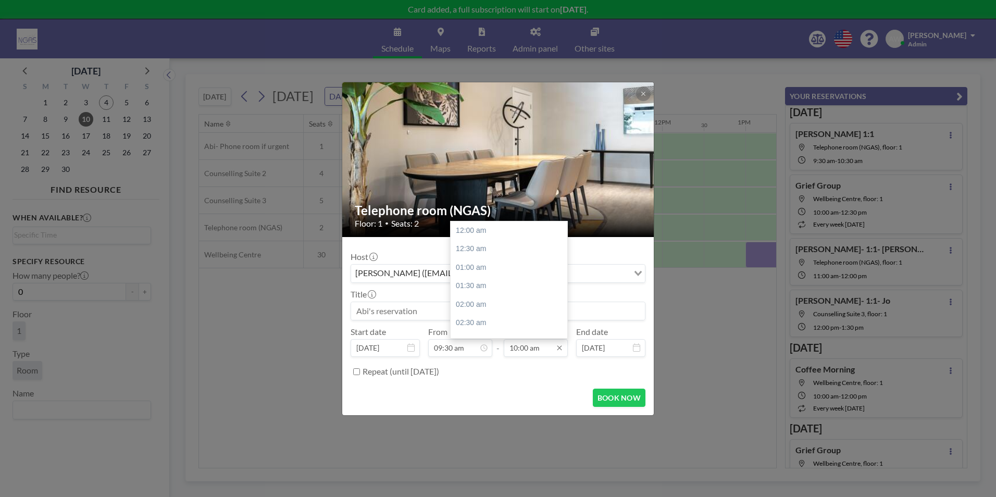
scroll to position [371, 0]
click at [515, 350] on input "10:00 am" at bounding box center [536, 348] width 64 height 18
click at [504, 252] on div "10:30 am" at bounding box center [512, 249] width 122 height 19
type input "10:30 am"
click at [440, 312] on input at bounding box center [498, 311] width 294 height 18
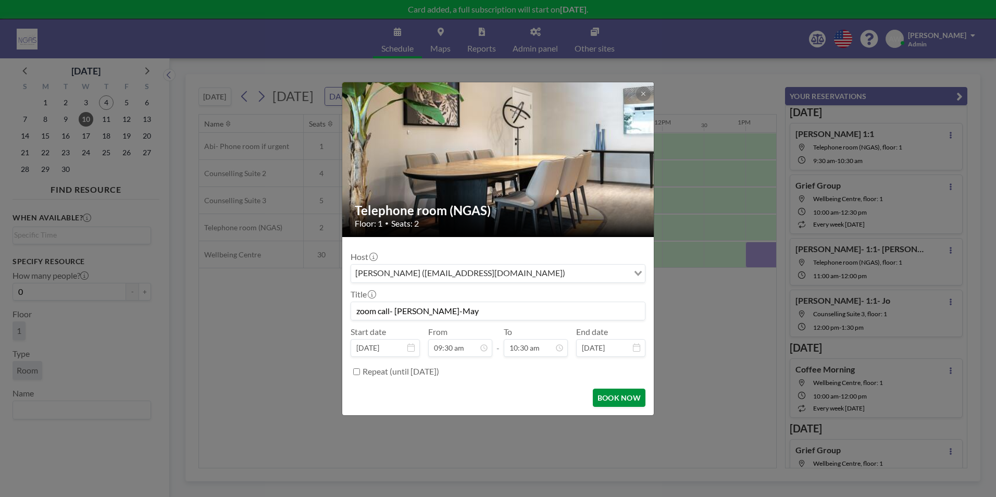
scroll to position [389, 0]
type input "zoom call- [PERSON_NAME]-May"
click at [602, 394] on button "BOOK NOW" at bounding box center [619, 398] width 53 height 18
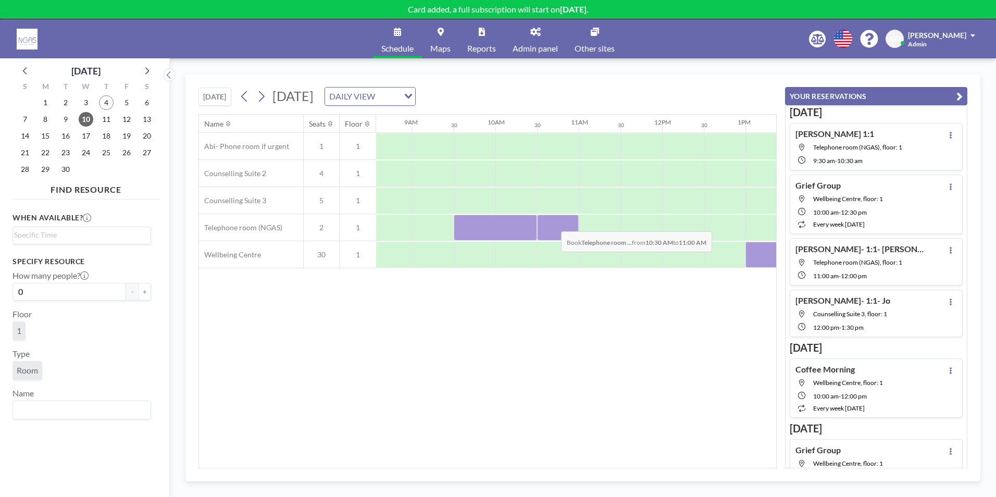
click at [553, 224] on div at bounding box center [558, 228] width 42 height 26
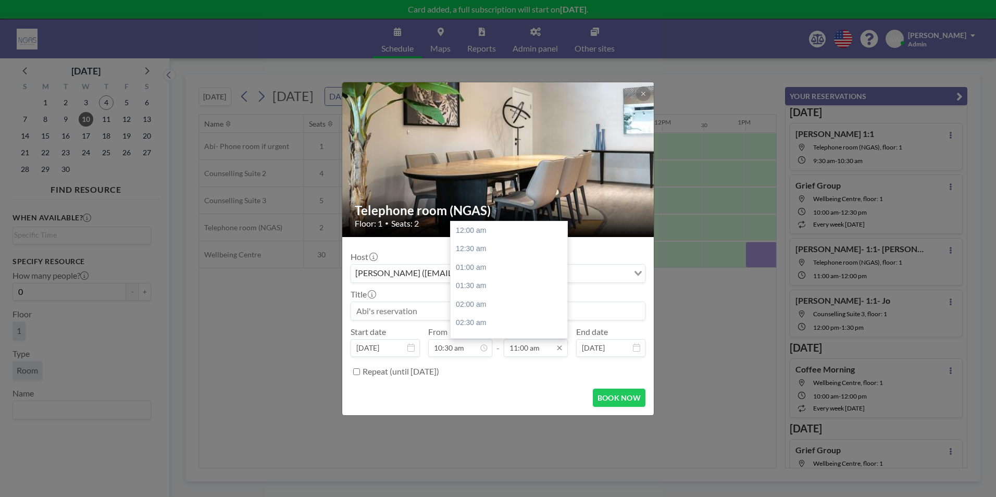
scroll to position [408, 0]
click at [505, 270] on div "12:00 pm" at bounding box center [512, 267] width 122 height 19
type input "12:00 pm"
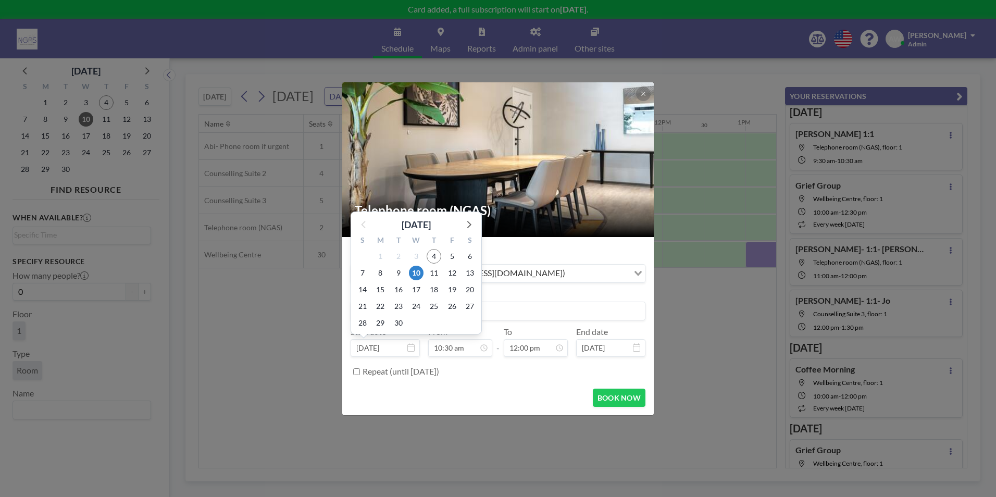
click at [388, 315] on div "29" at bounding box center [381, 323] width 18 height 17
click at [517, 312] on input at bounding box center [498, 311] width 294 height 18
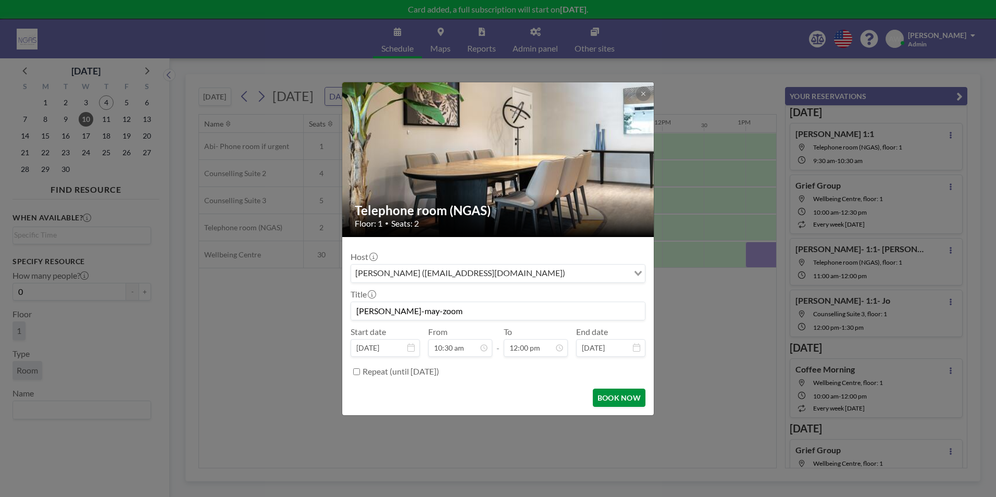
type input "[PERSON_NAME]-may-zoom"
click at [635, 389] on button "BOOK NOW" at bounding box center [619, 398] width 53 height 18
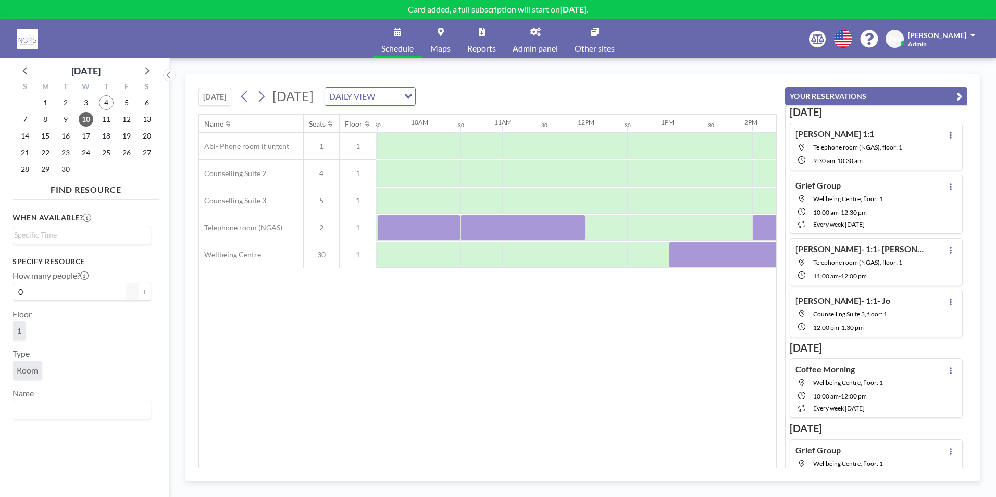
scroll to position [0, 797]
click at [672, 175] on div at bounding box center [684, 173] width 42 height 26
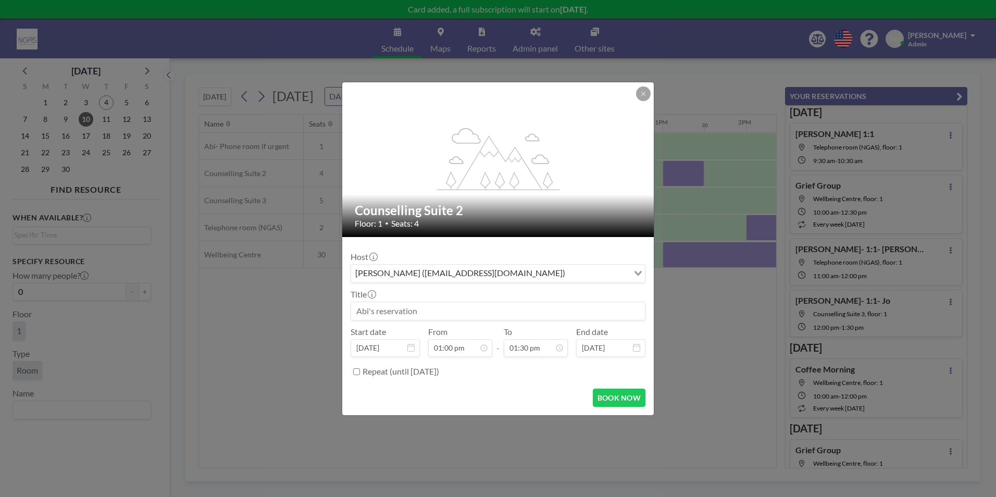
click at [574, 306] on input at bounding box center [498, 311] width 294 height 18
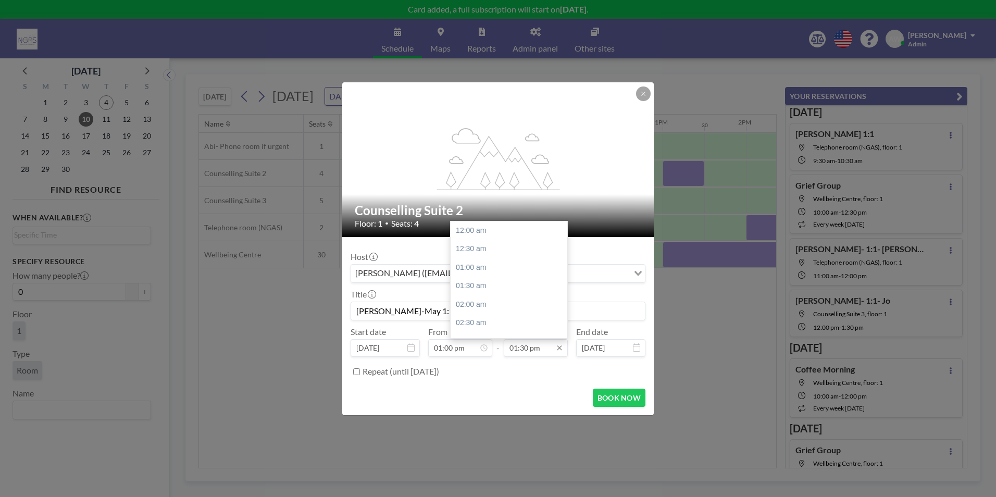
scroll to position [501, 0]
type input "[PERSON_NAME]-May 1:15 counselling"
click at [507, 270] on div "02:30 pm" at bounding box center [512, 267] width 122 height 19
type input "02:30 pm"
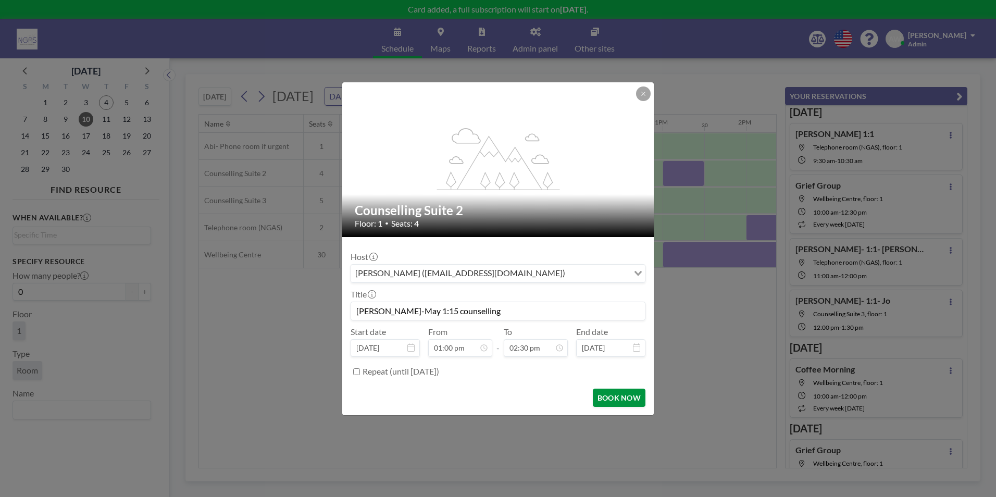
click at [625, 399] on button "BOOK NOW" at bounding box center [619, 398] width 53 height 18
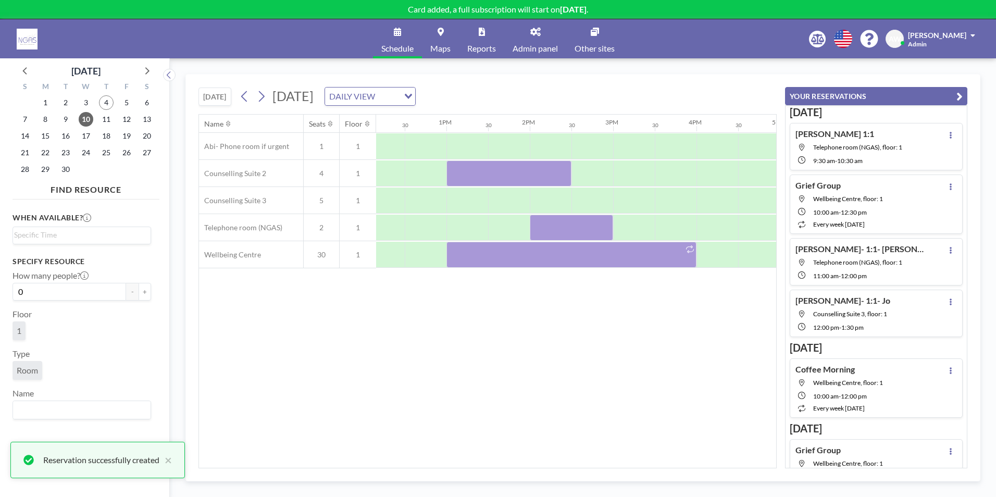
scroll to position [0, 975]
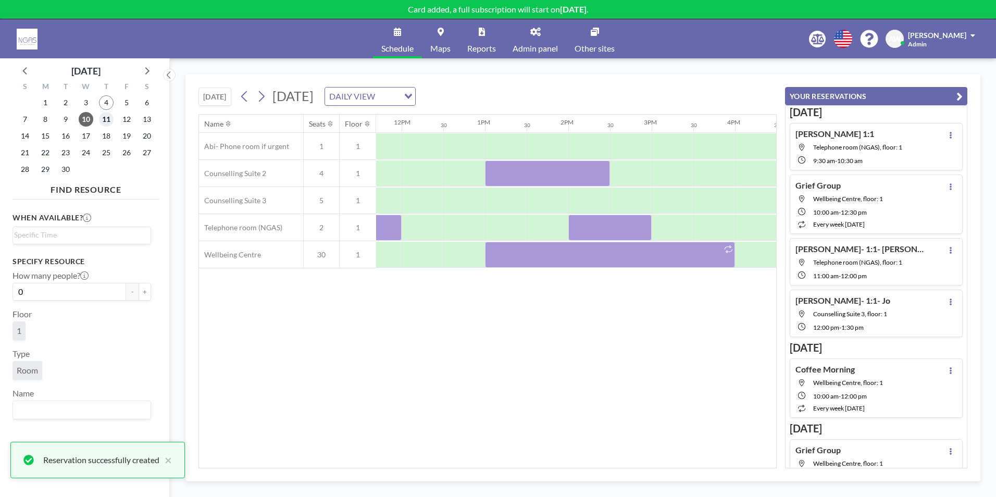
click at [102, 119] on span "11" at bounding box center [106, 119] width 15 height 15
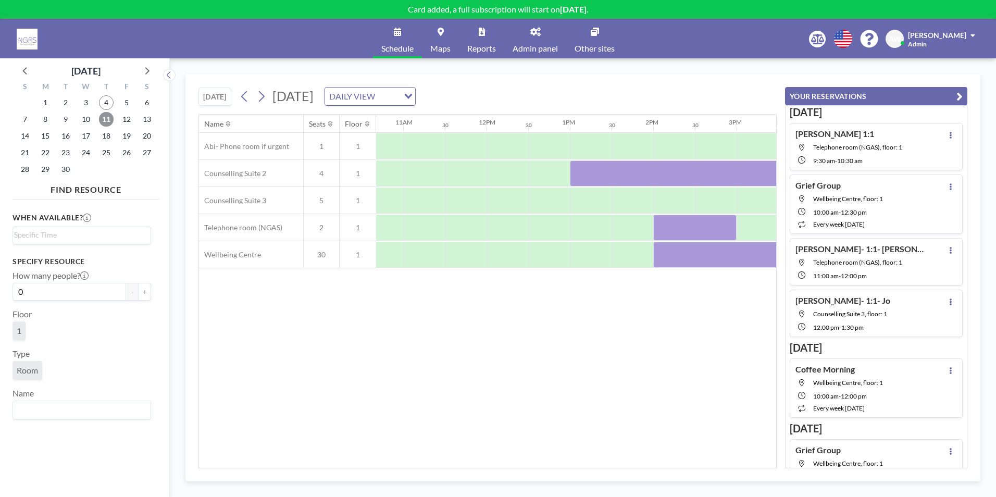
scroll to position [0, 924]
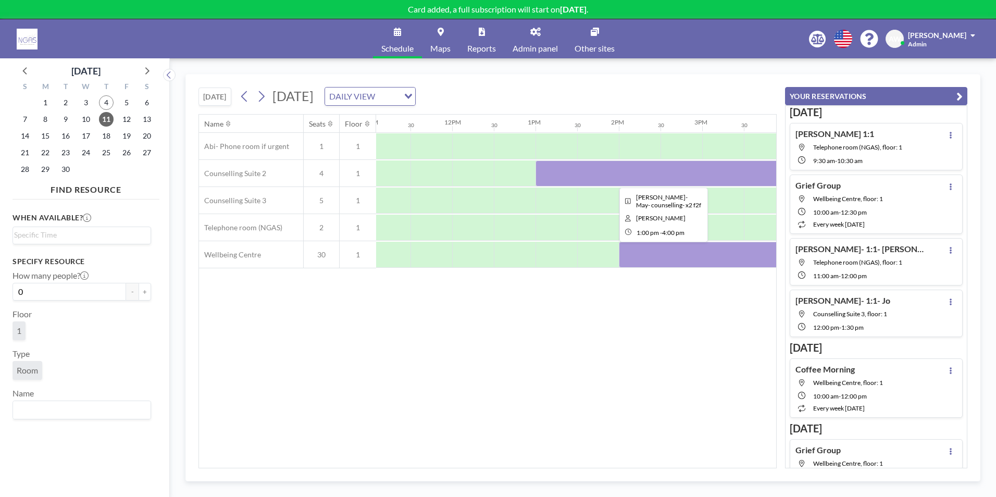
click at [697, 183] on div at bounding box center [661, 173] width 250 height 26
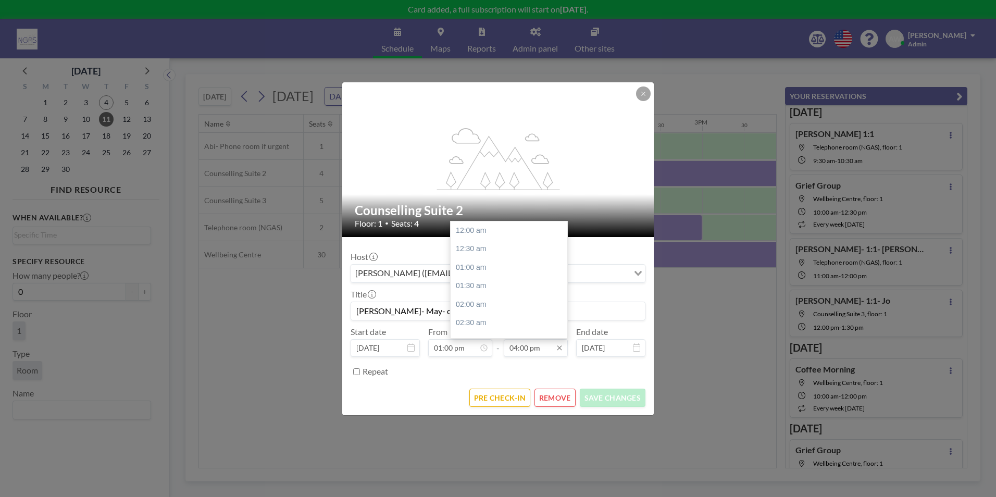
scroll to position [593, 0]
click at [528, 354] on input "04:00 pm" at bounding box center [536, 348] width 64 height 18
click at [496, 277] on div "02:30 pm" at bounding box center [512, 279] width 122 height 19
type input "02:30 pm"
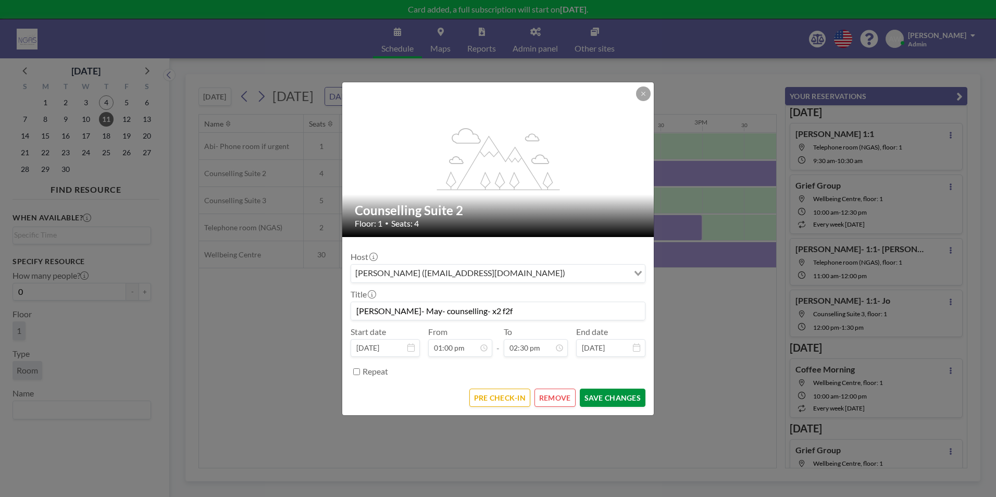
click at [611, 399] on button "SAVE CHANGES" at bounding box center [613, 398] width 66 height 18
